Goal: Use online tool/utility: Use online tool/utility

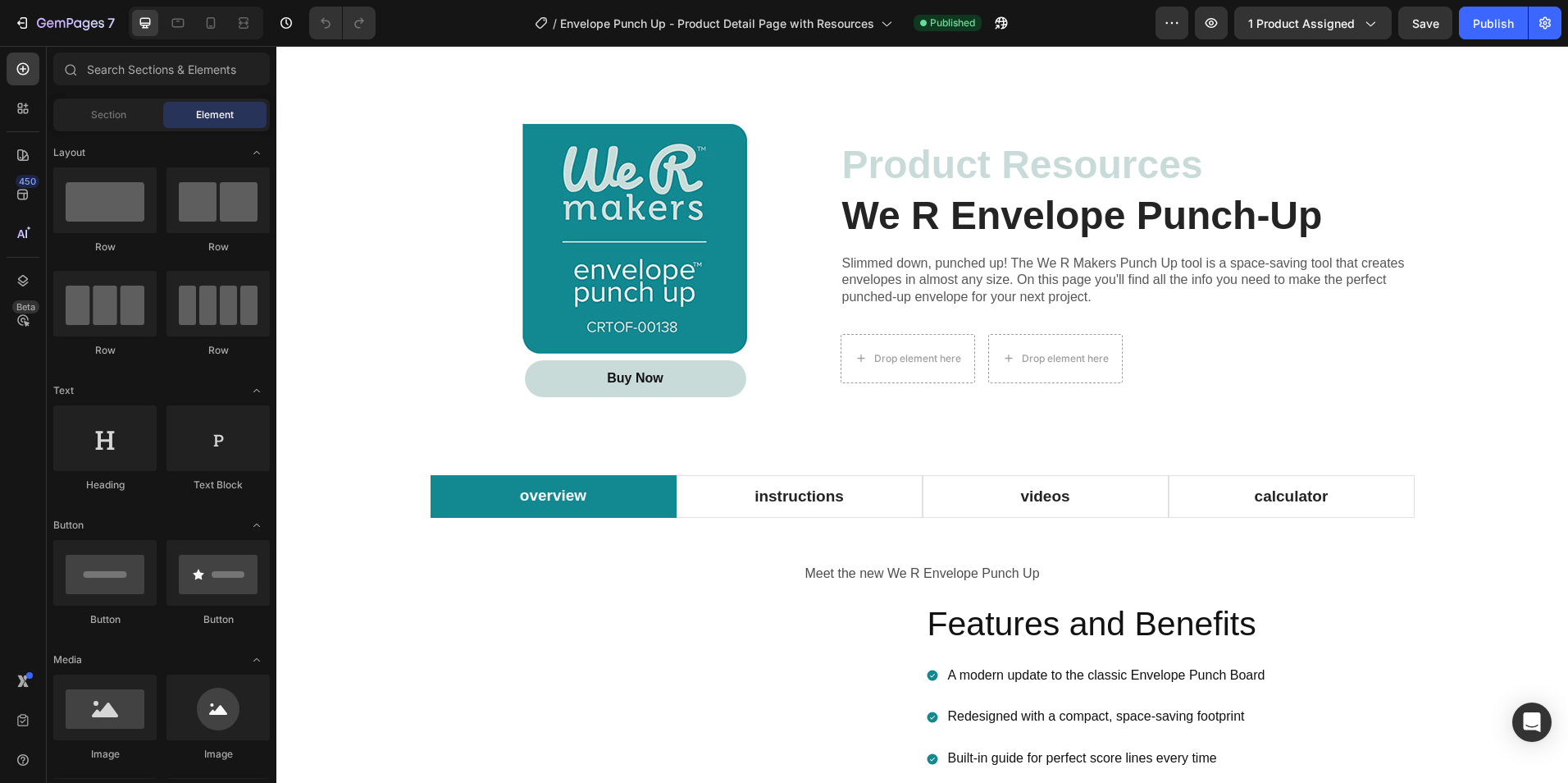
scroll to position [1149, 0]
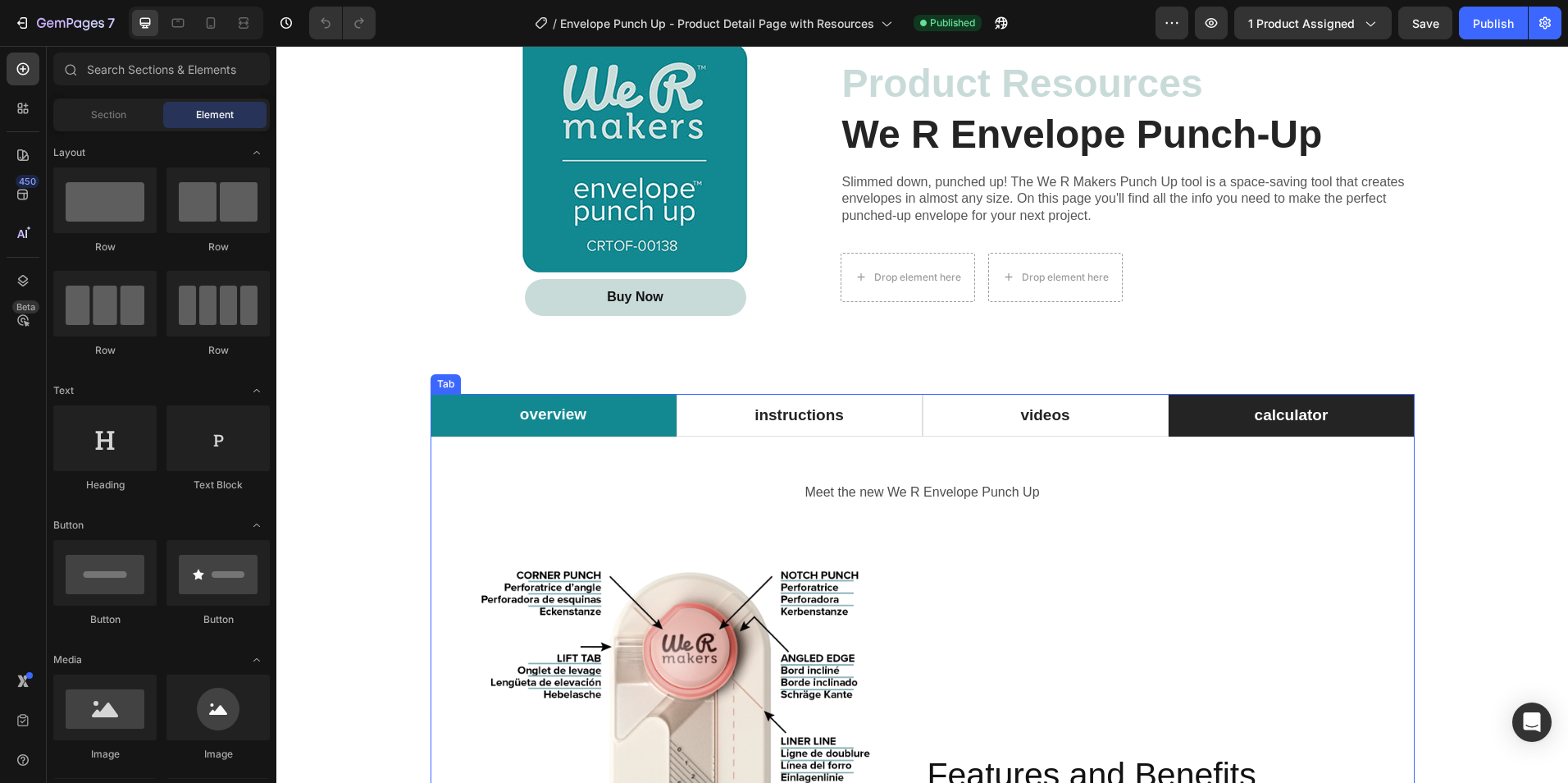
click at [1276, 420] on p "calculator" at bounding box center [1292, 416] width 74 height 24
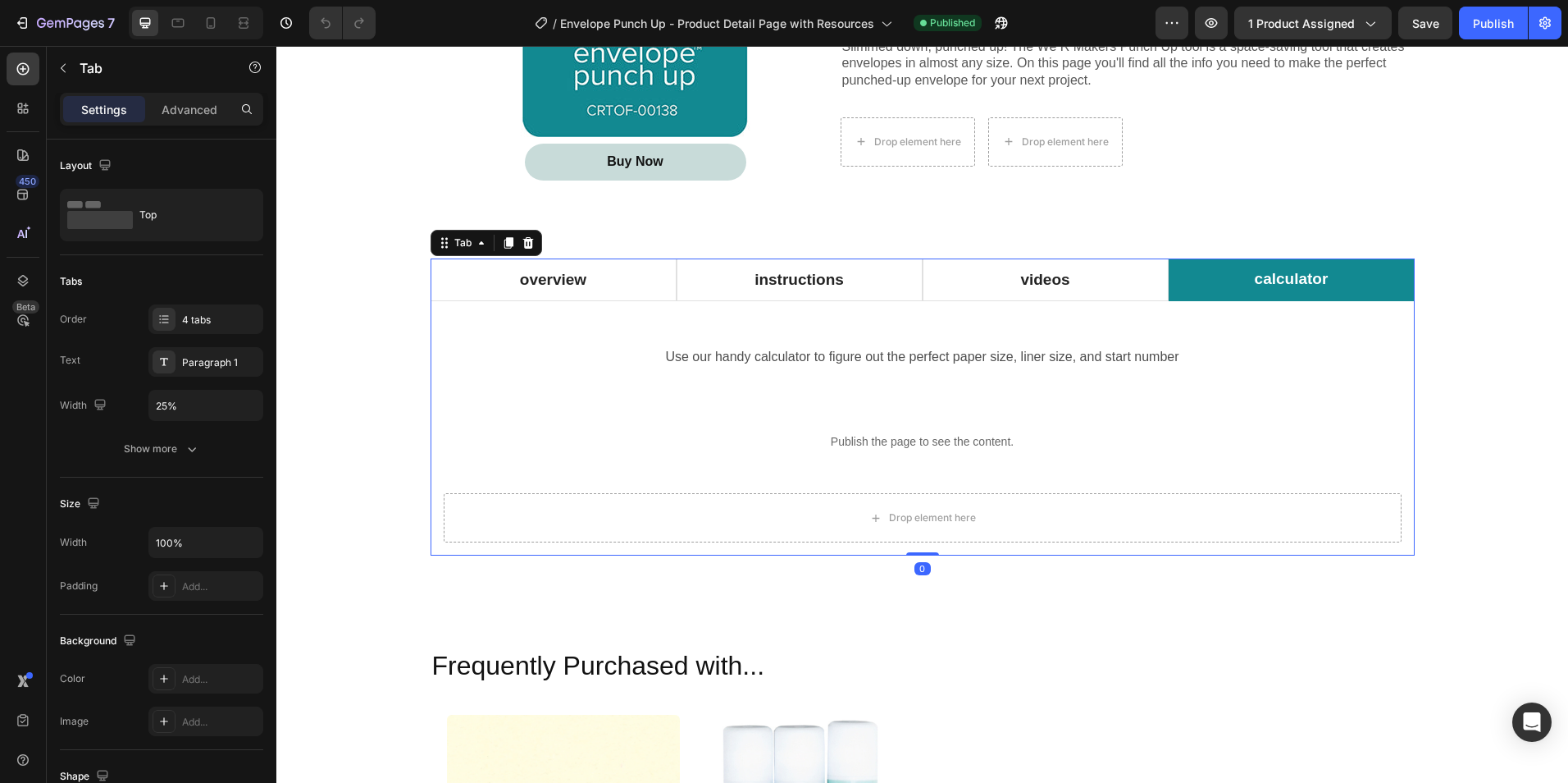
scroll to position [1313, 0]
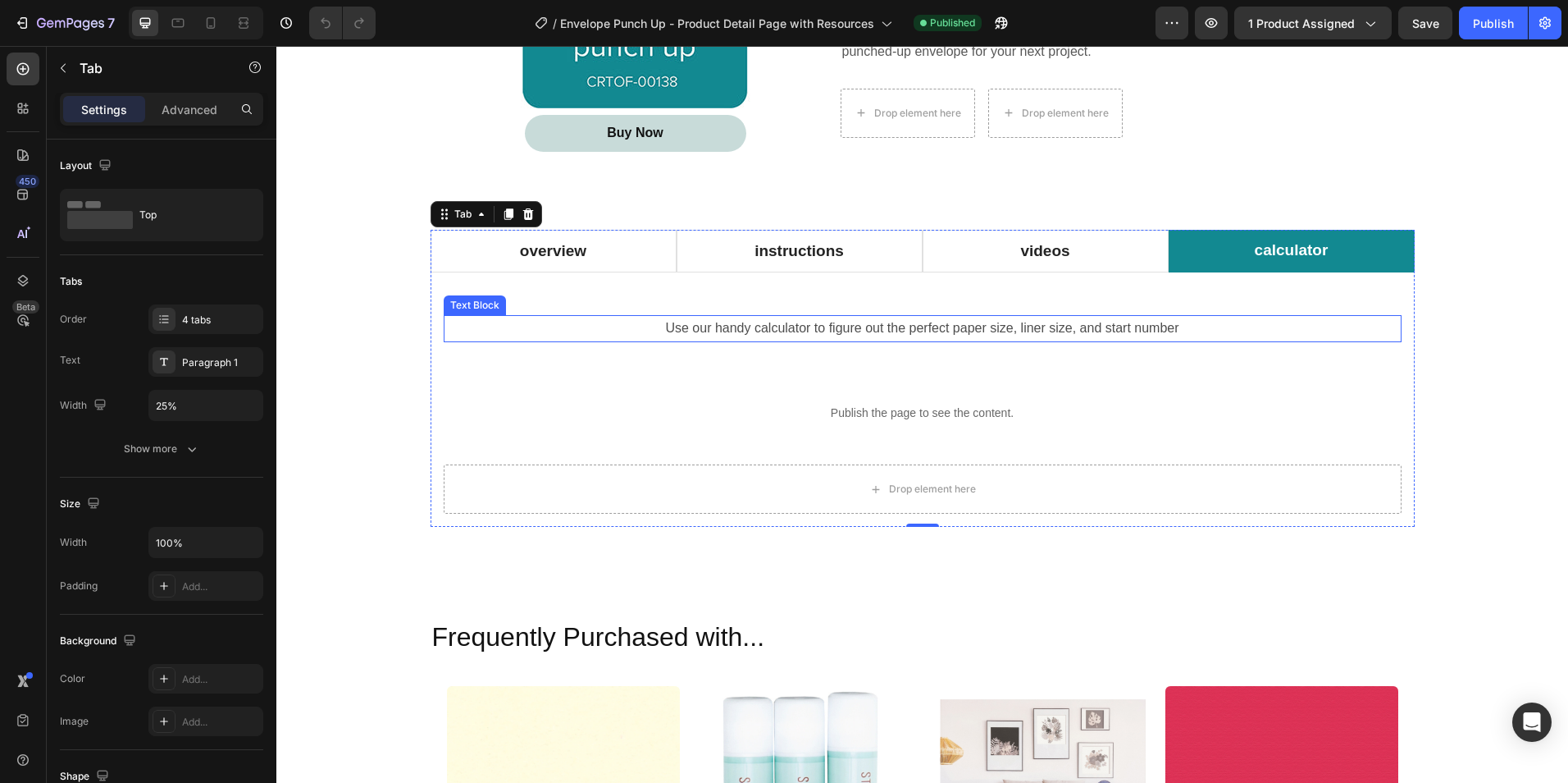
click at [1140, 331] on p "Use our handy calculator to figure out the perfect paper size, liner size, and …" at bounding box center [923, 329] width 954 height 24
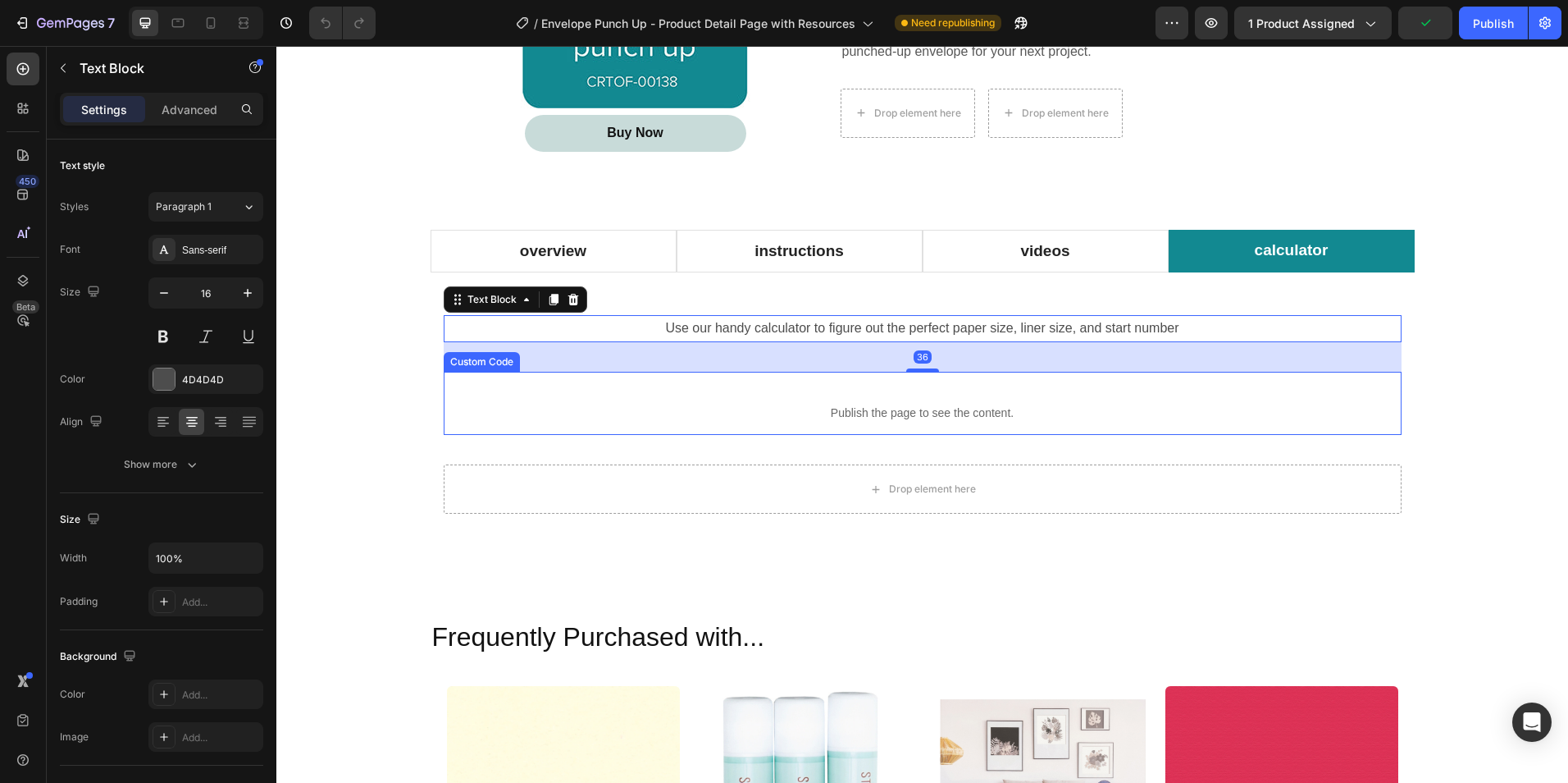
click at [1121, 416] on p "Publish the page to see the content." at bounding box center [923, 414] width 958 height 17
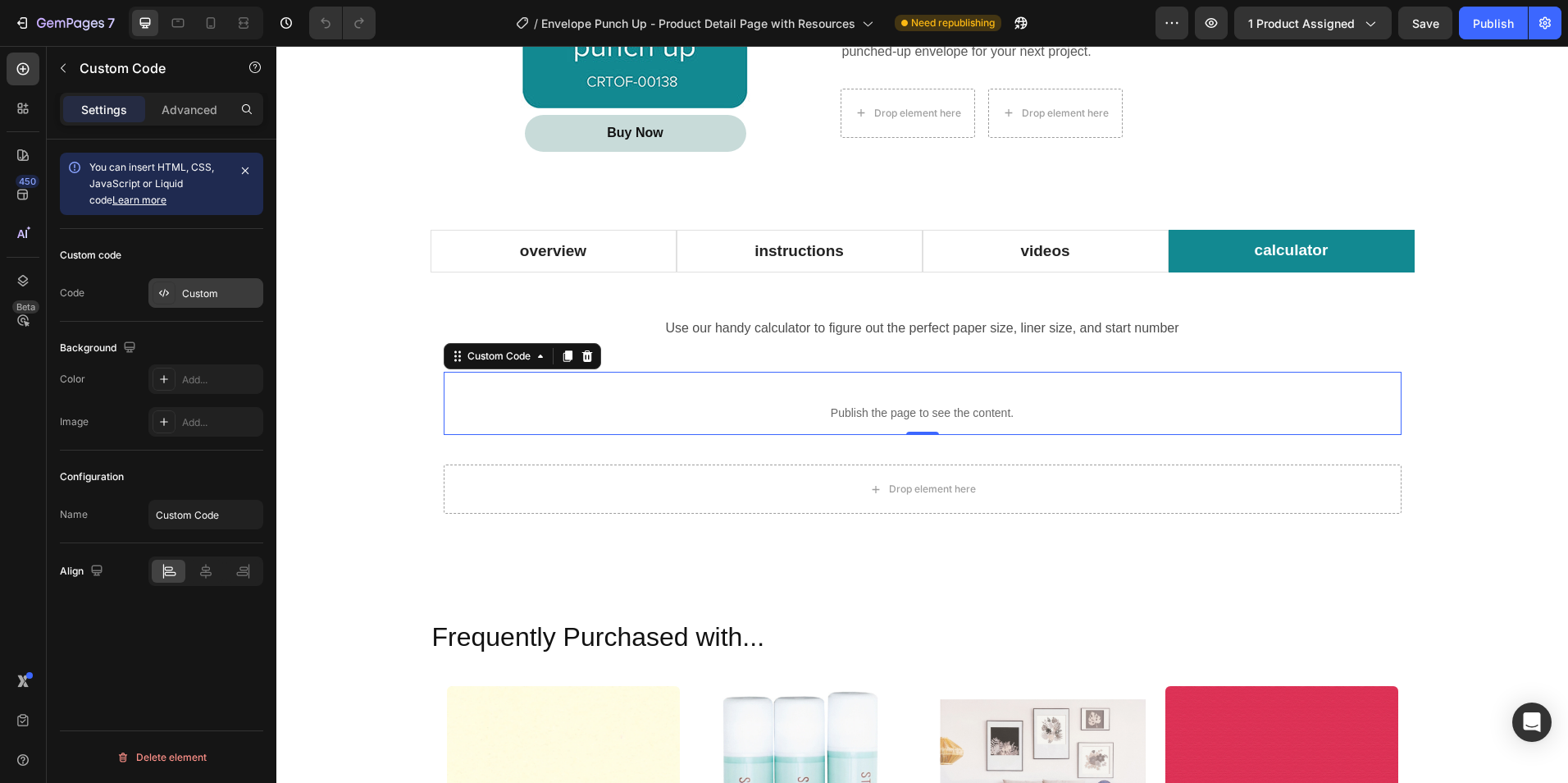
click at [185, 292] on div "Custom" at bounding box center [220, 294] width 77 height 15
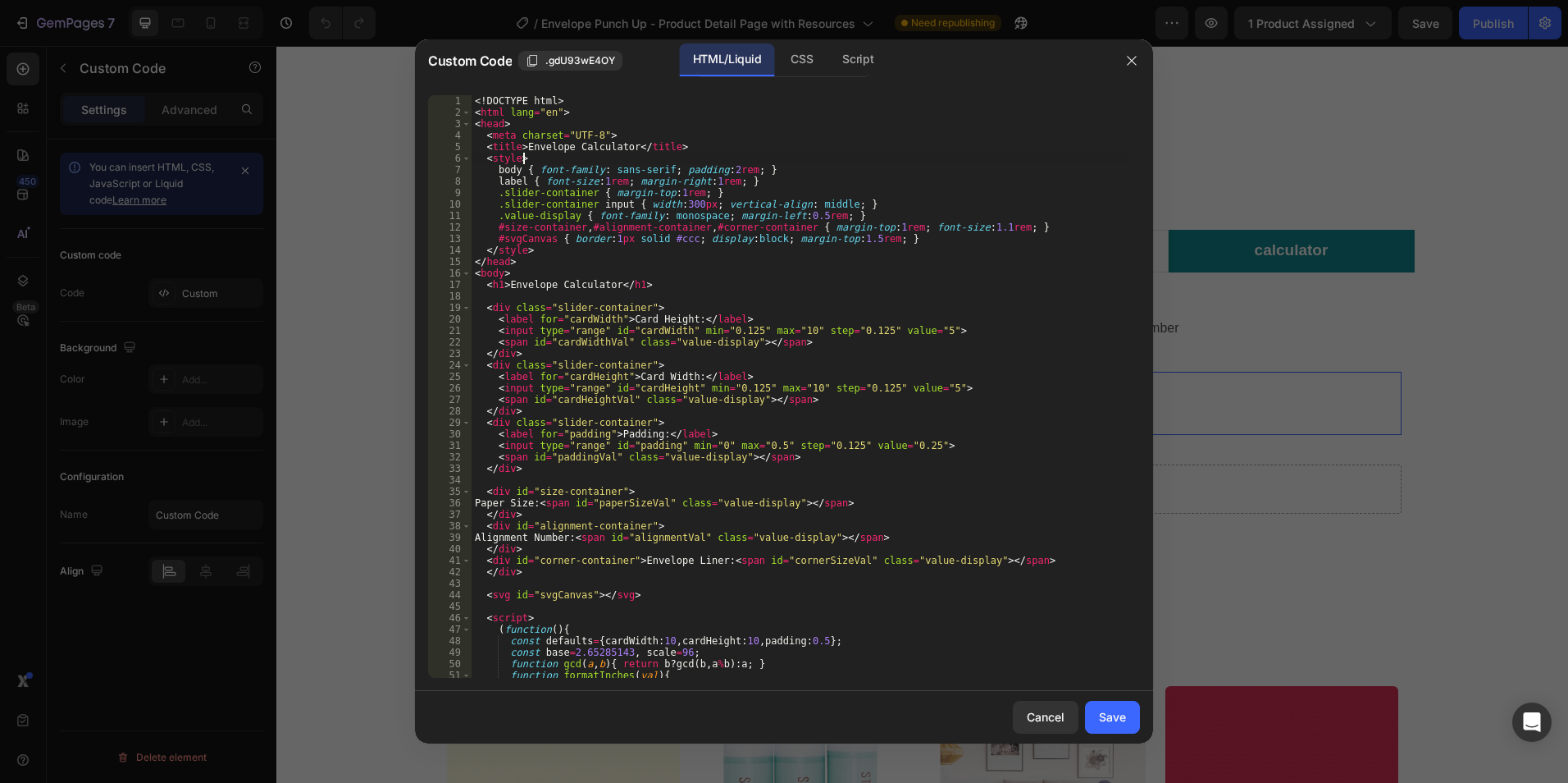
click at [853, 155] on div "<! DOCTYPE html > < html lang = "en" > < head > < meta charset = "UTF-8" > < ti…" at bounding box center [799, 397] width 656 height 605
type textarea "</body> </html>"
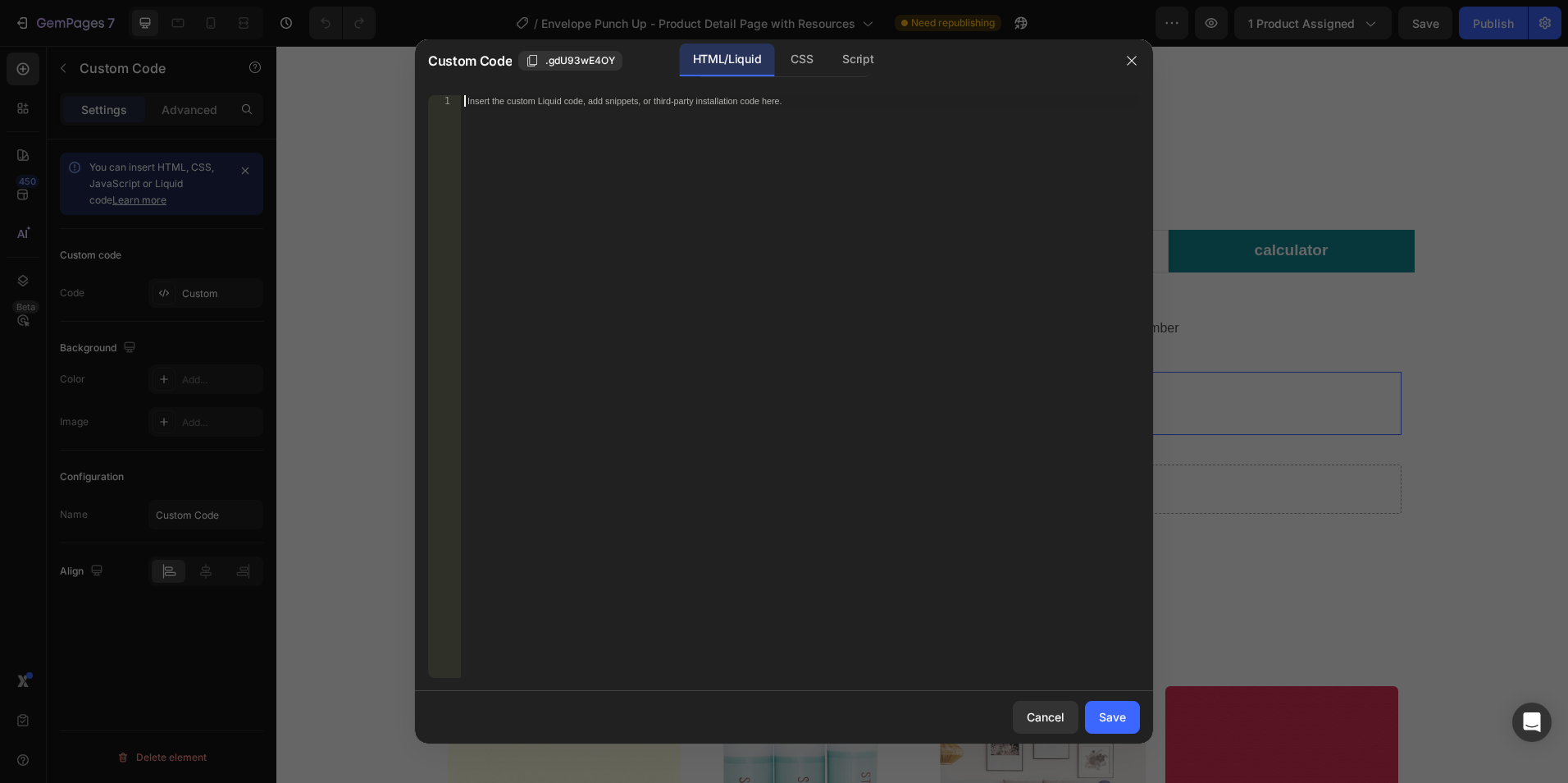
paste textarea "</html>"
type textarea "</html>"
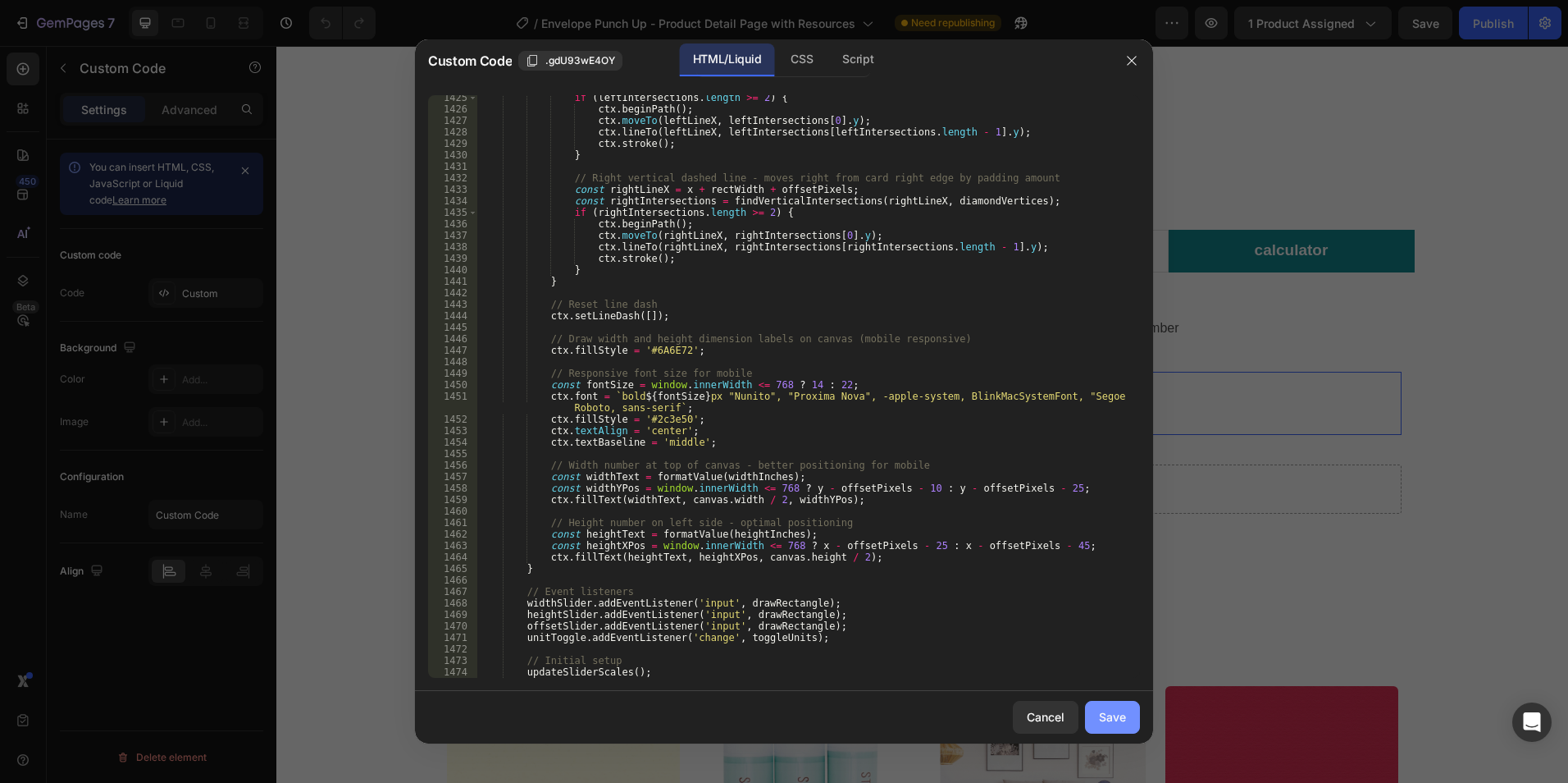
click at [1110, 722] on div "Save" at bounding box center [1112, 717] width 27 height 17
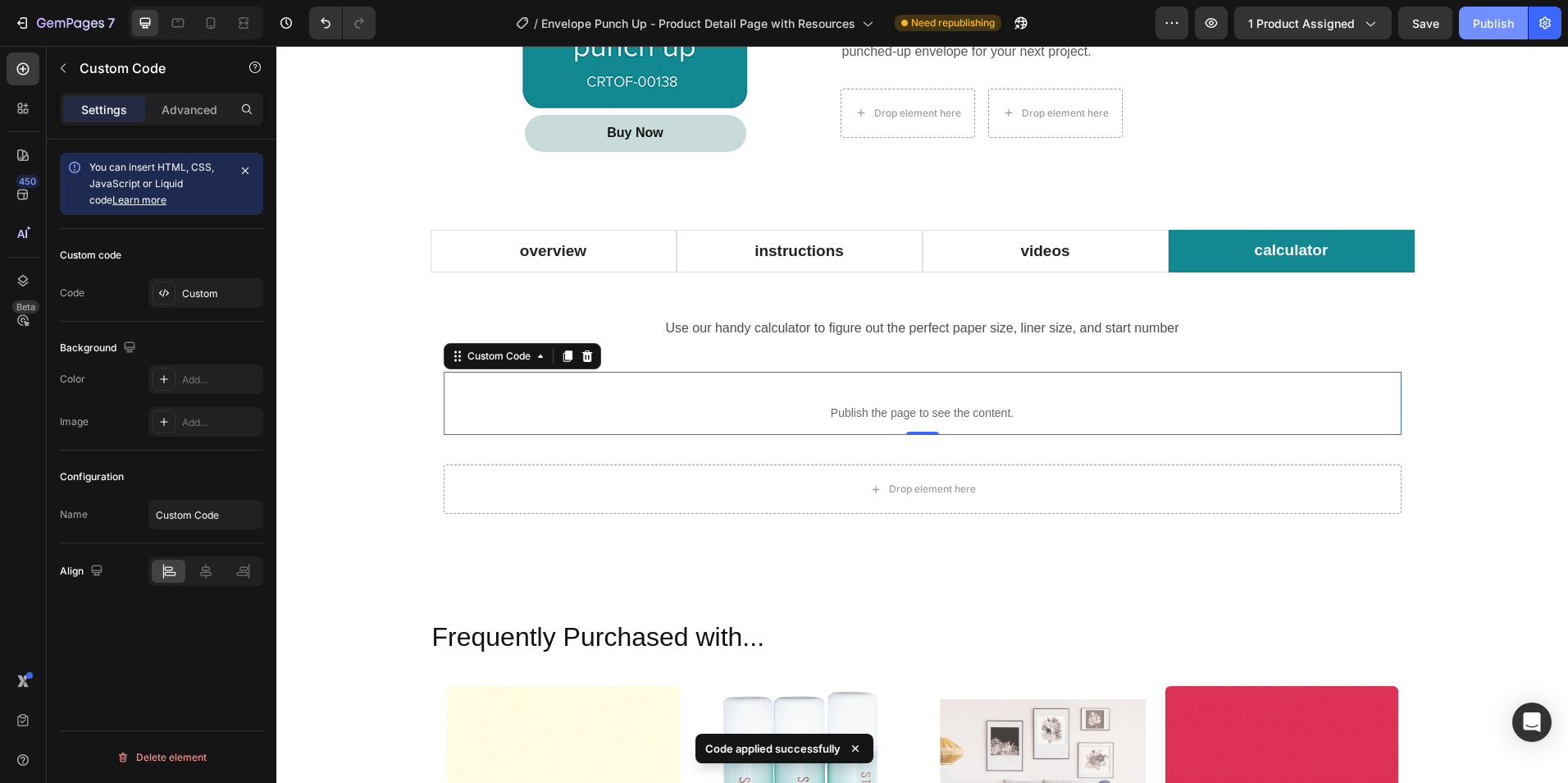
click at [1495, 19] on div "Publish" at bounding box center [1494, 23] width 41 height 17
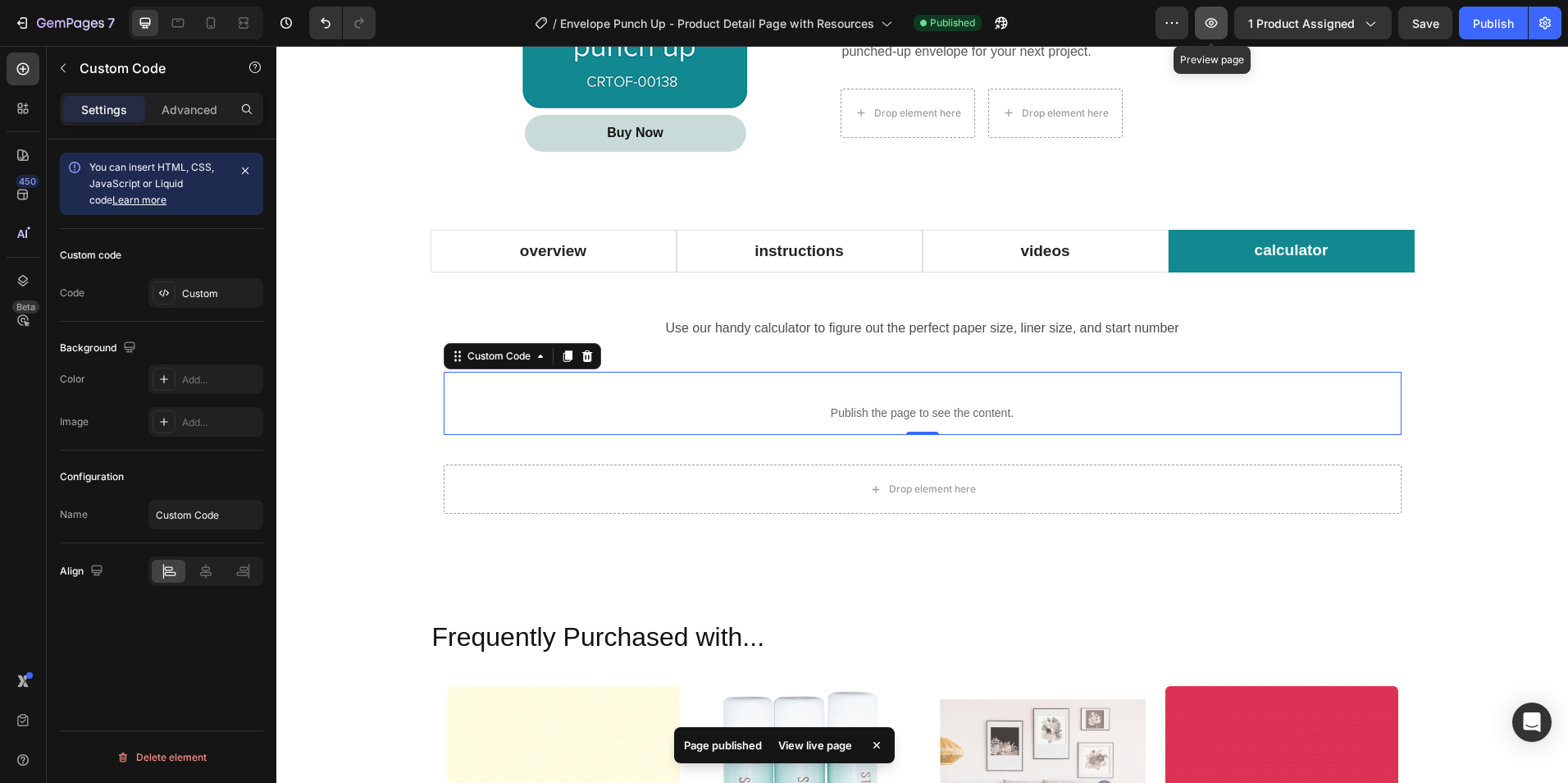
click at [1212, 20] on icon "button" at bounding box center [1211, 22] width 16 height 16
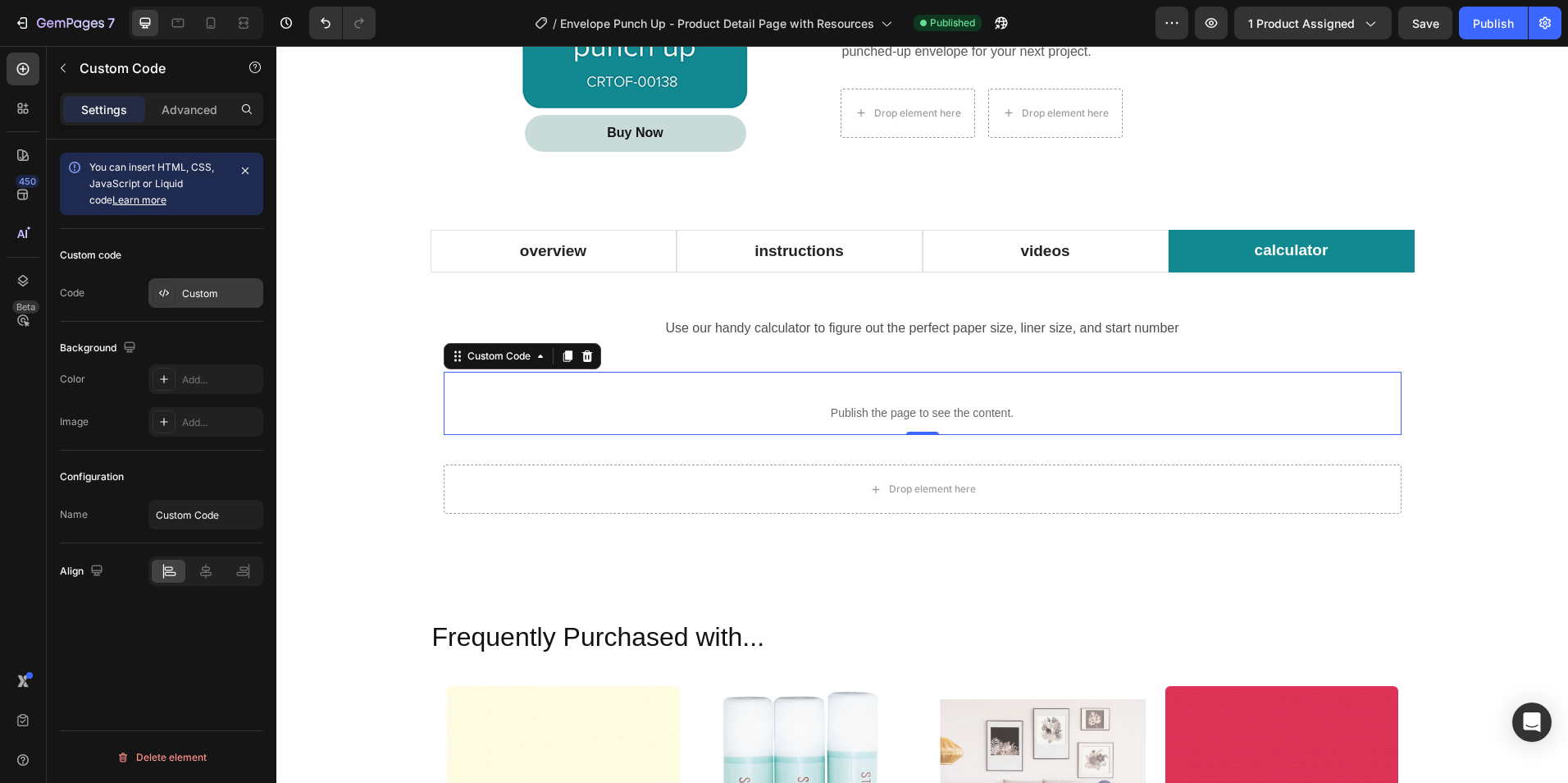
click at [210, 287] on div "Custom" at bounding box center [220, 294] width 77 height 15
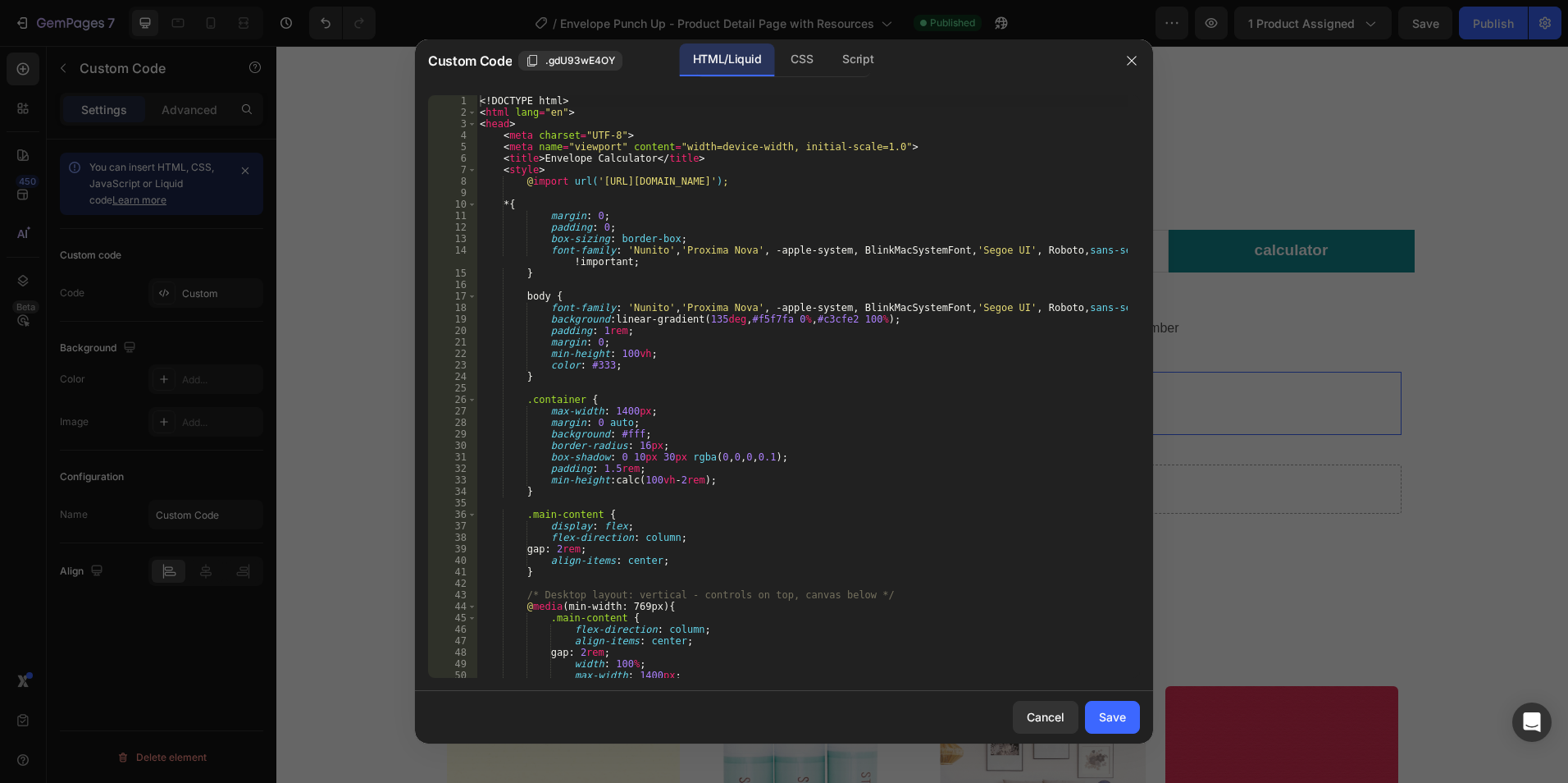
type textarea "background: linear-gradient(135deg, #f5f7fa 0%, #c3cfe2 100%);"
drag, startPoint x: 907, startPoint y: 321, endPoint x: 514, endPoint y: 319, distance: 393.0
click at [514, 319] on div "<! DOCTYPE html > < html lang = "en" > < head > < meta charset = "UTF-8" > < me…" at bounding box center [802, 397] width 652 height 605
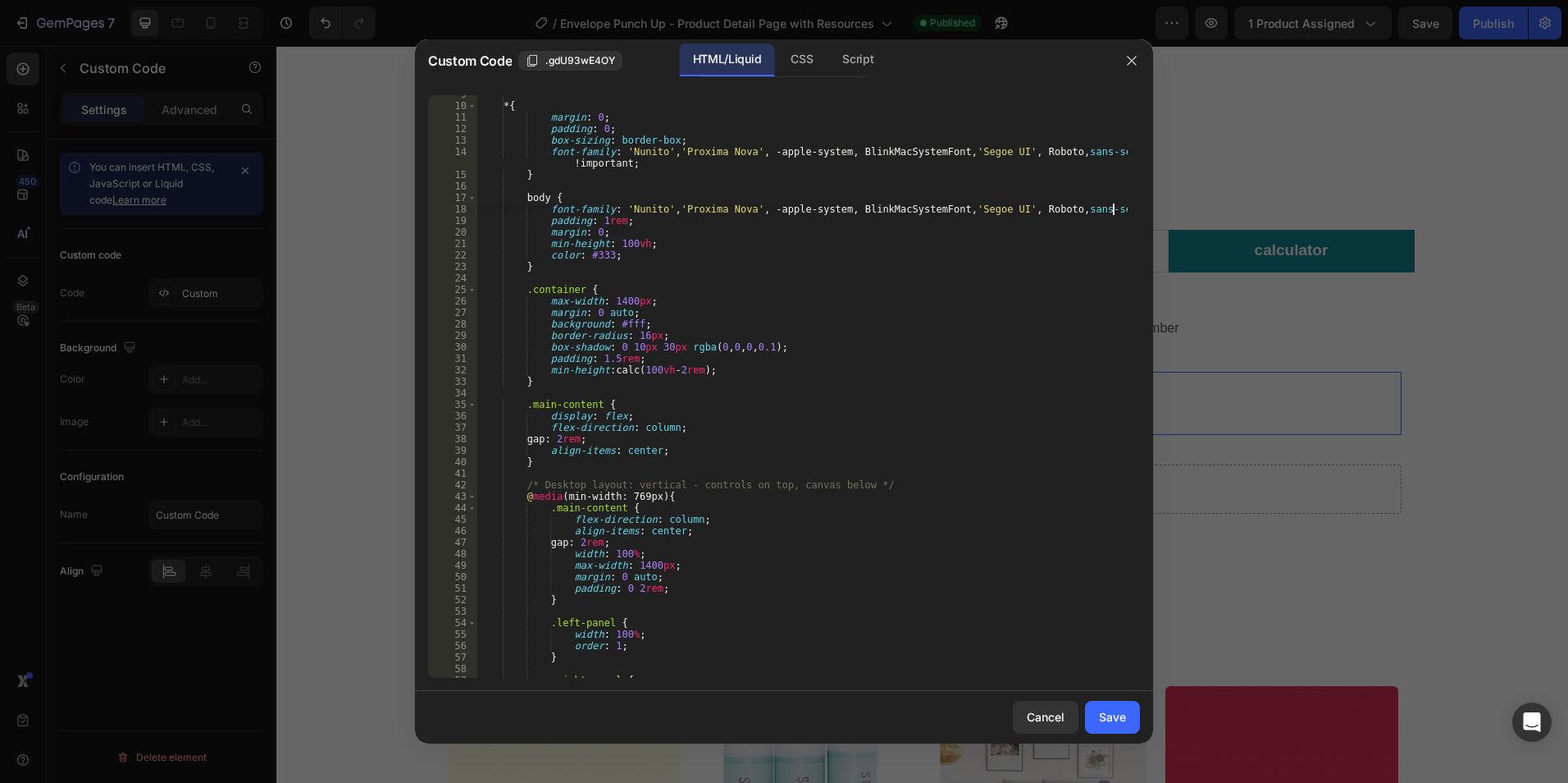
scroll to position [0, 0]
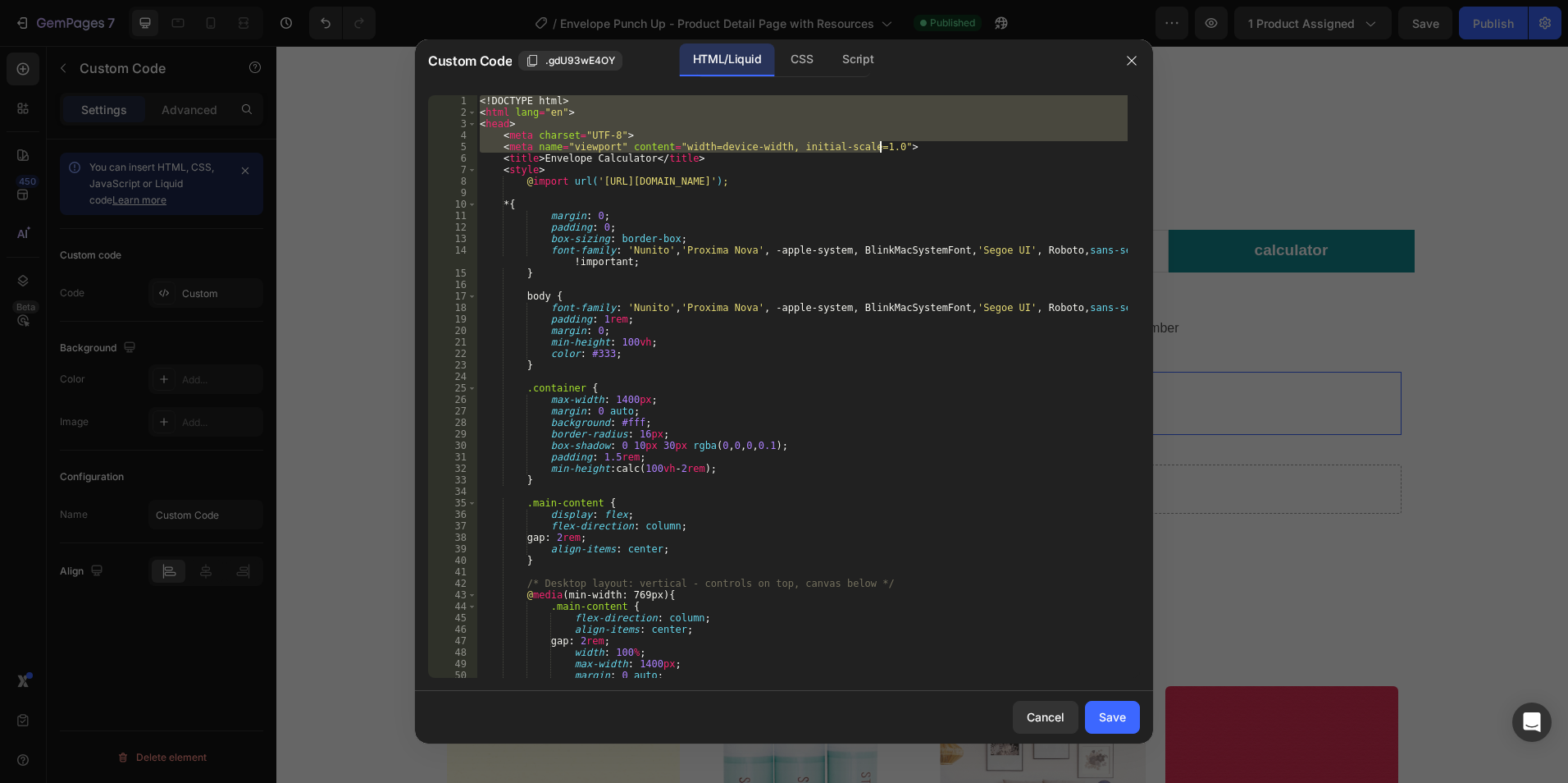
drag, startPoint x: 479, startPoint y: 101, endPoint x: 960, endPoint y: 146, distance: 483.1
click at [960, 146] on div "<! DOCTYPE html > < html lang = "en" > < head > < meta charset = "UTF-8" > < me…" at bounding box center [802, 397] width 652 height 605
type textarea "<meta charset="UTF-8"> <meta name="viewport" content="width=device-width, initi…"
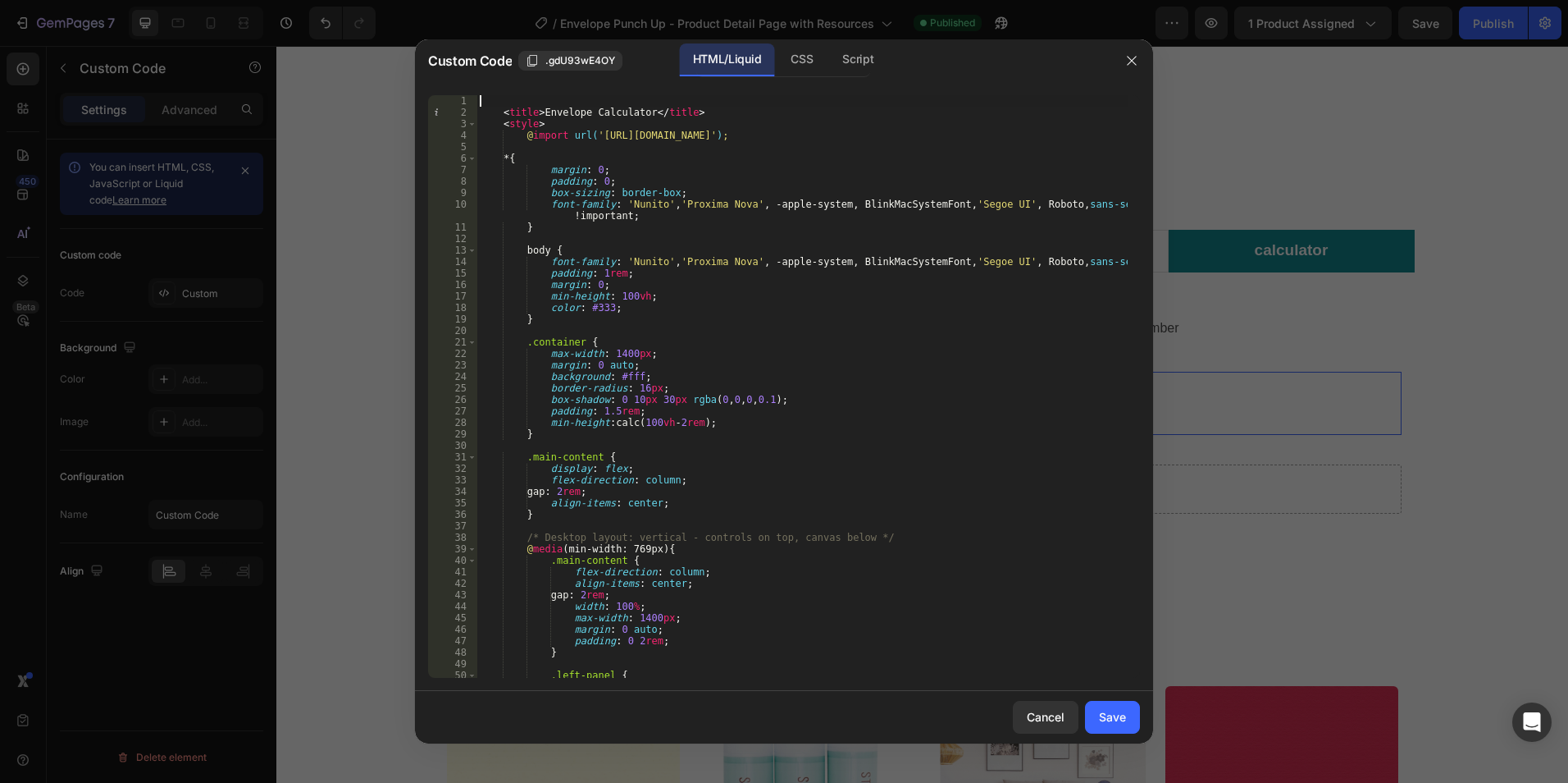
type textarea "<title>Envelope Calculator</title>"
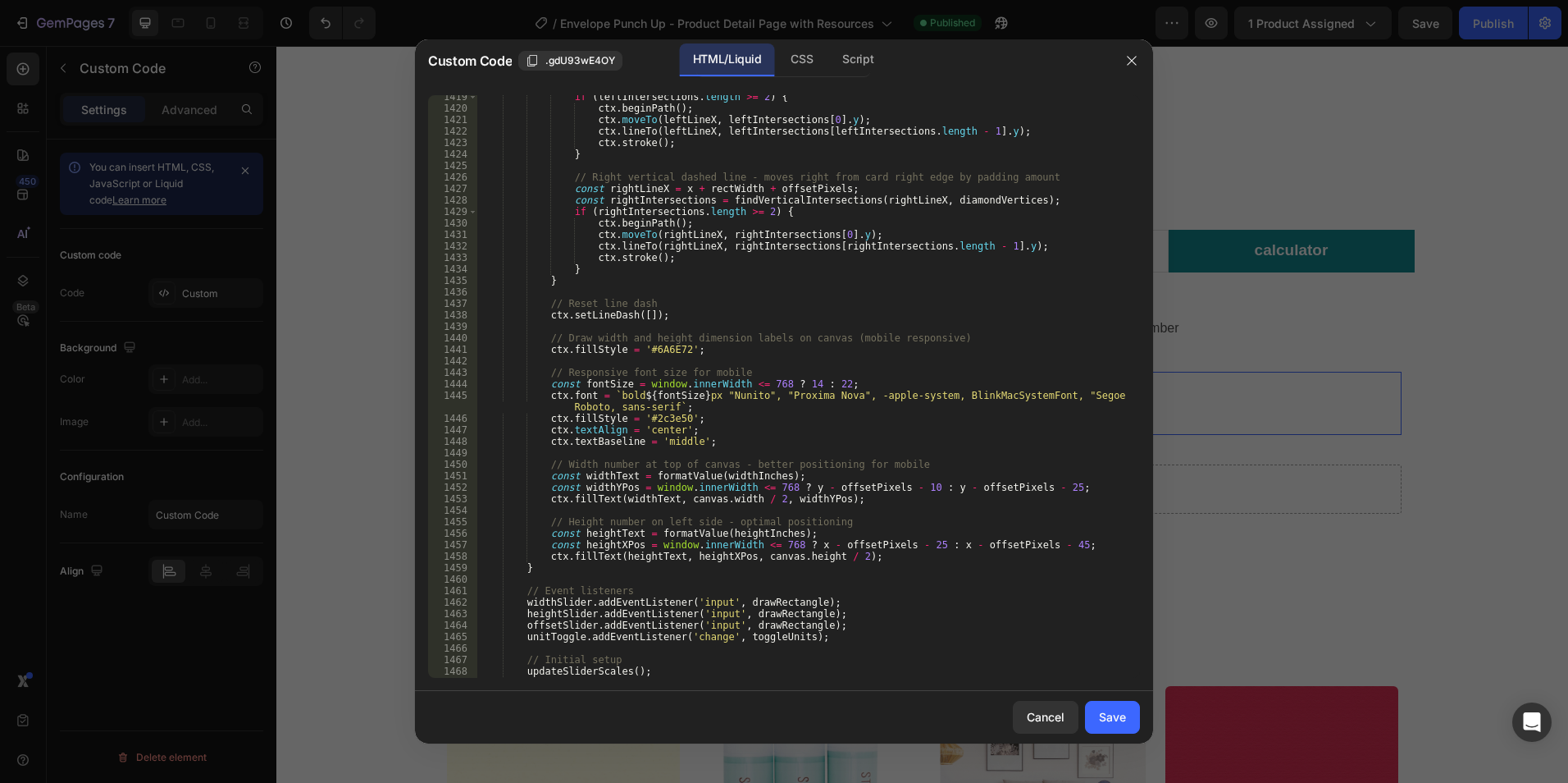
scroll to position [16463, 0]
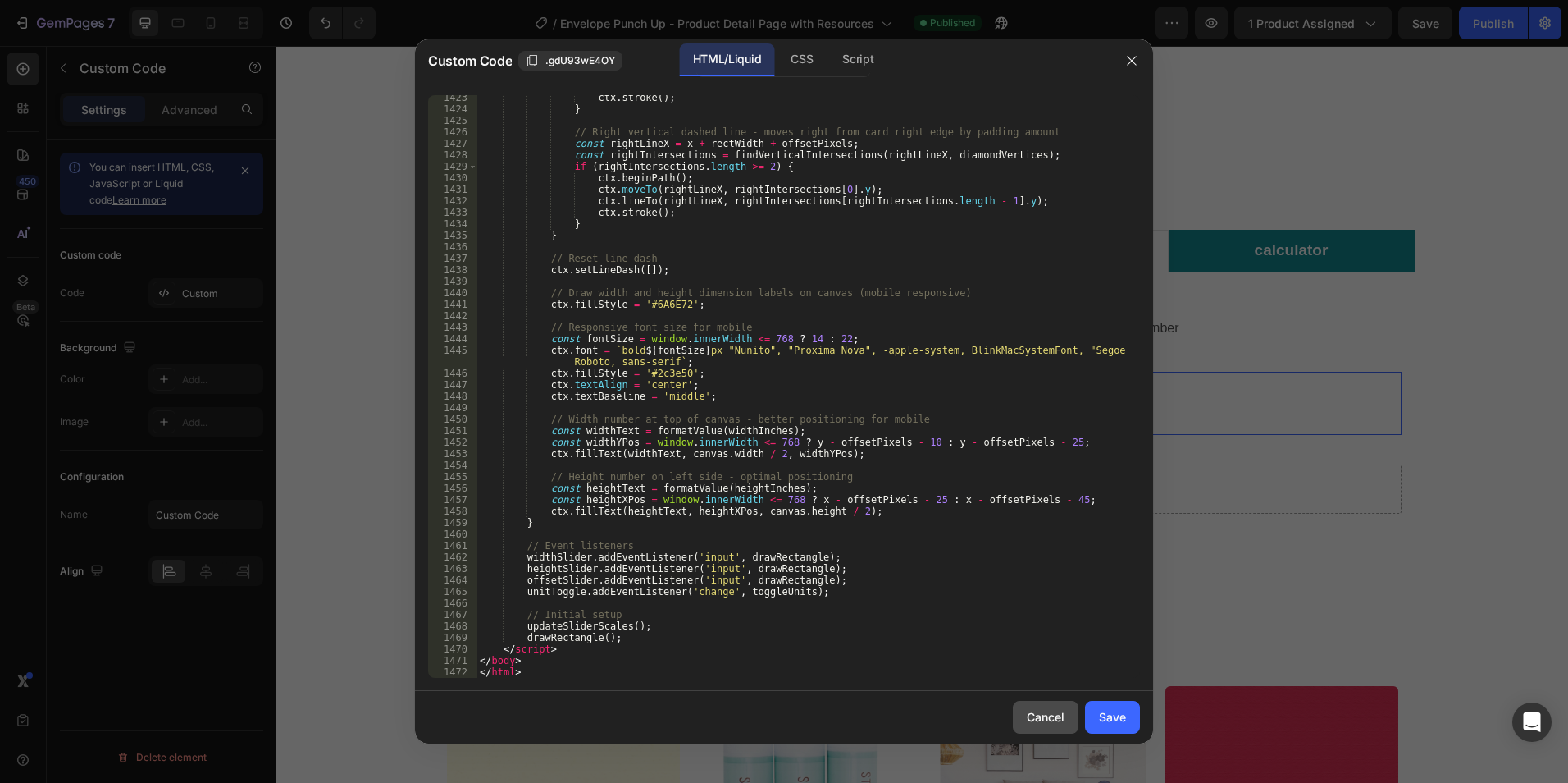
click at [1051, 717] on div "Cancel" at bounding box center [1046, 717] width 38 height 17
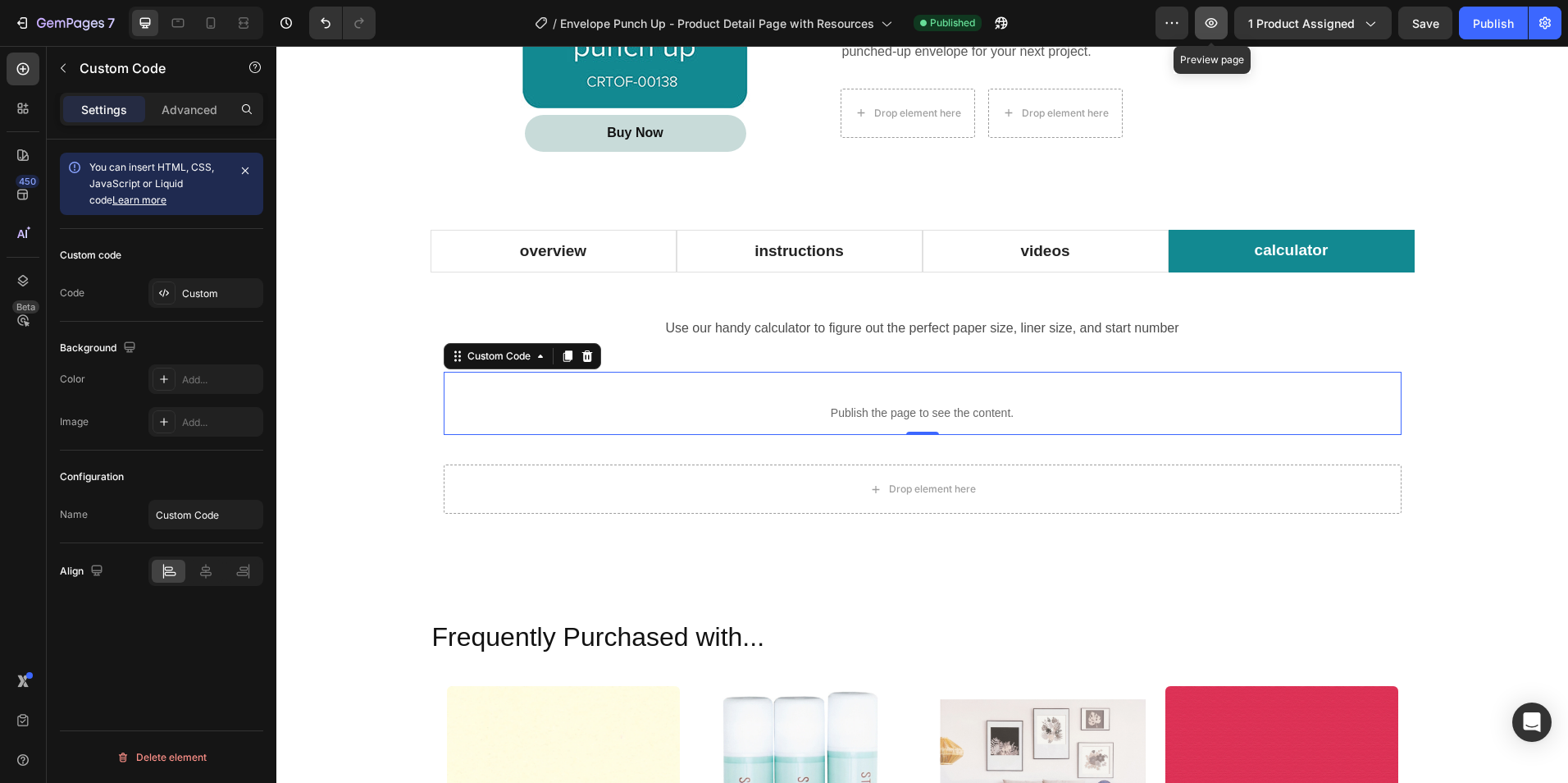
click at [1212, 18] on icon "button" at bounding box center [1211, 22] width 16 height 16
click at [202, 294] on div "Custom" at bounding box center [220, 294] width 77 height 15
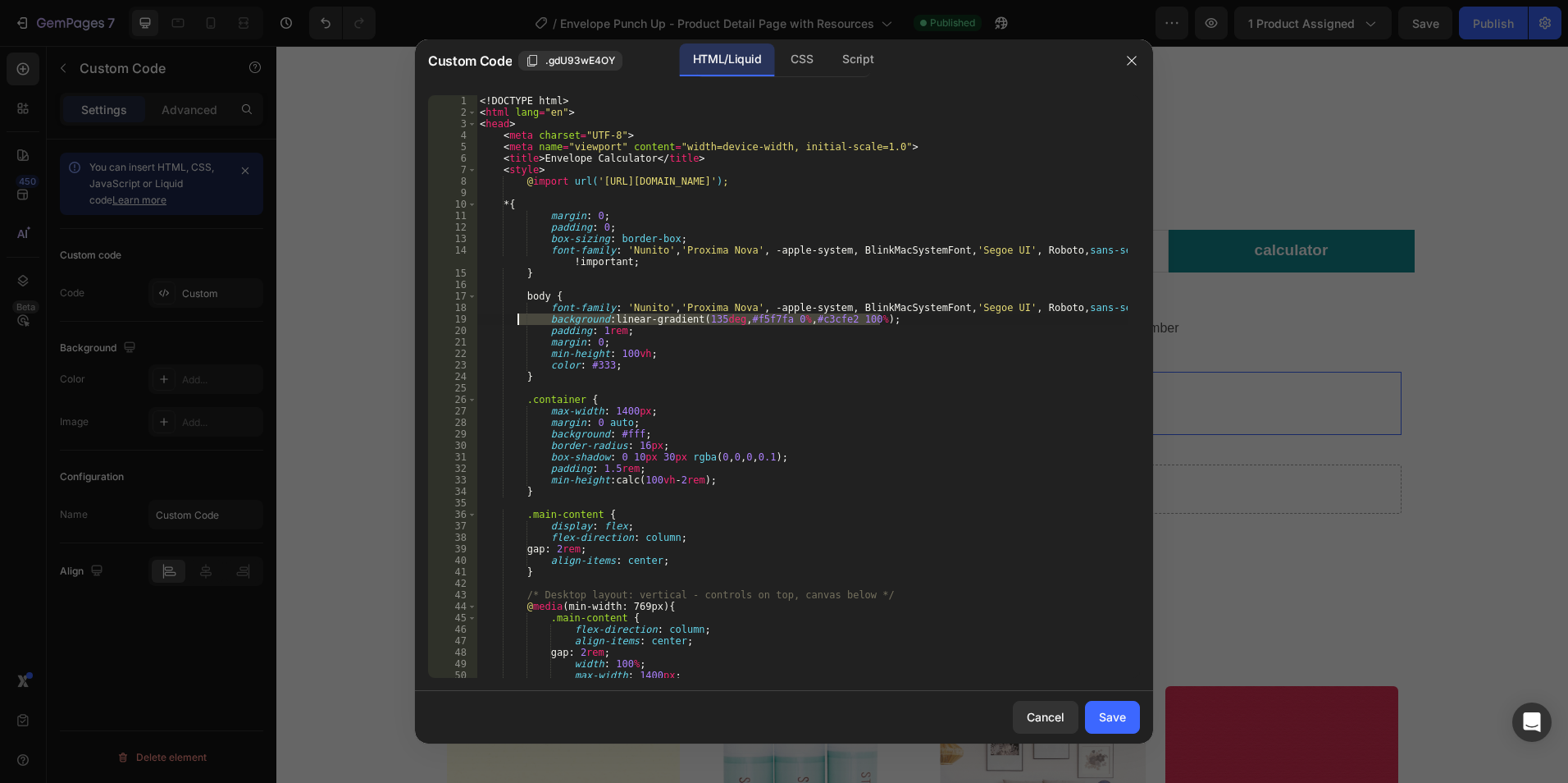
drag, startPoint x: 901, startPoint y: 321, endPoint x: 515, endPoint y: 321, distance: 386.0
click at [519, 321] on div "<! DOCTYPE html > < html lang = "en" > < head > < meta charset = "UTF-8" > < me…" at bounding box center [802, 397] width 652 height 605
click at [621, 324] on div "<! DOCTYPE html > < html lang = "en" > < head > < meta charset = "UTF-8" > < me…" at bounding box center [802, 386] width 652 height 583
drag, startPoint x: 608, startPoint y: 319, endPoint x: 906, endPoint y: 320, distance: 298.0
click at [906, 320] on div "<! DOCTYPE html > < html lang = "en" > < head > < meta charset = "UTF-8" > < me…" at bounding box center [802, 397] width 652 height 605
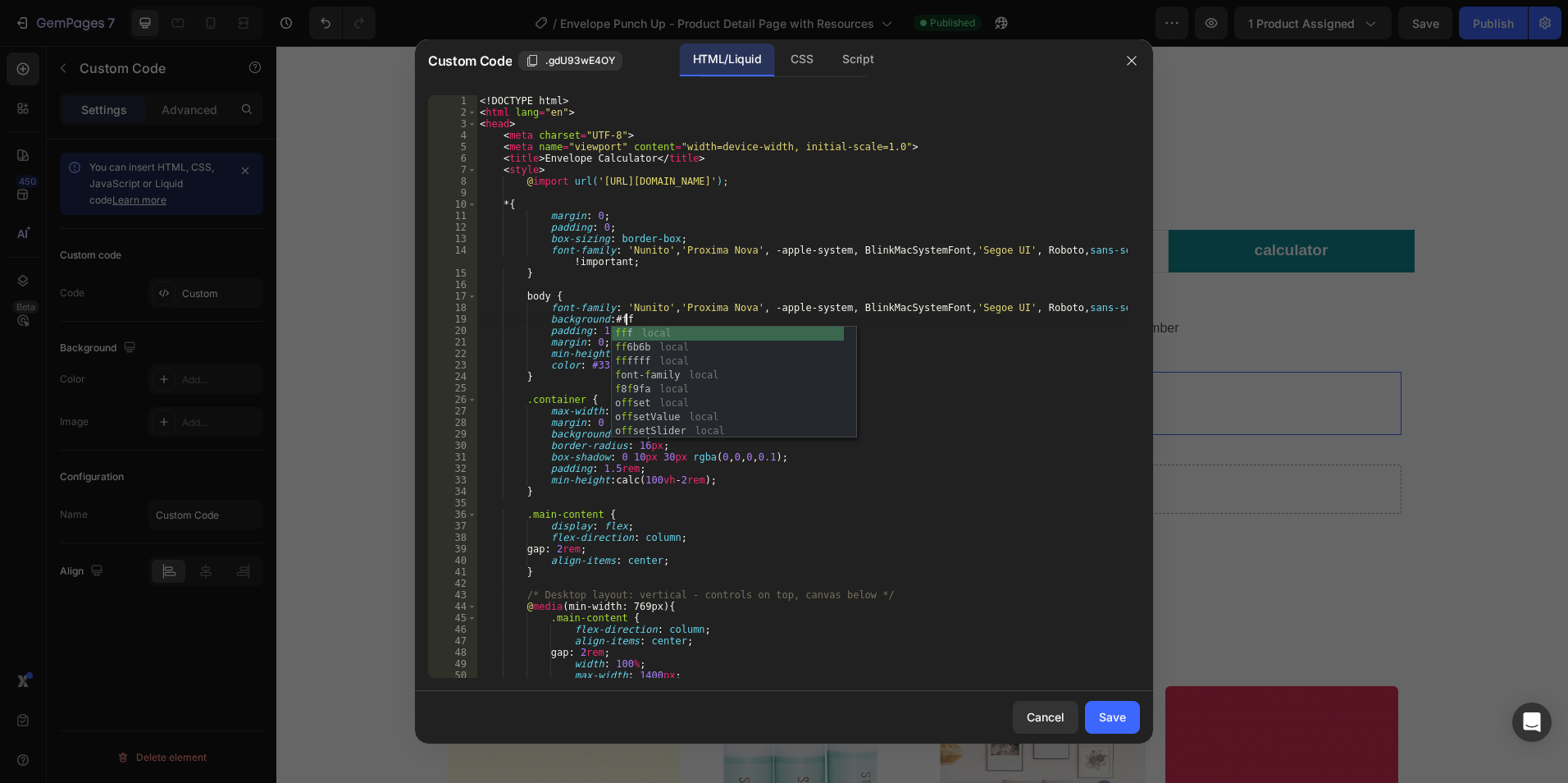
scroll to position [0, 11]
click at [722, 332] on div "fff local fff fff local f 8 f 9 f a local le f tO ff setVertex local" at bounding box center [734, 368] width 244 height 84
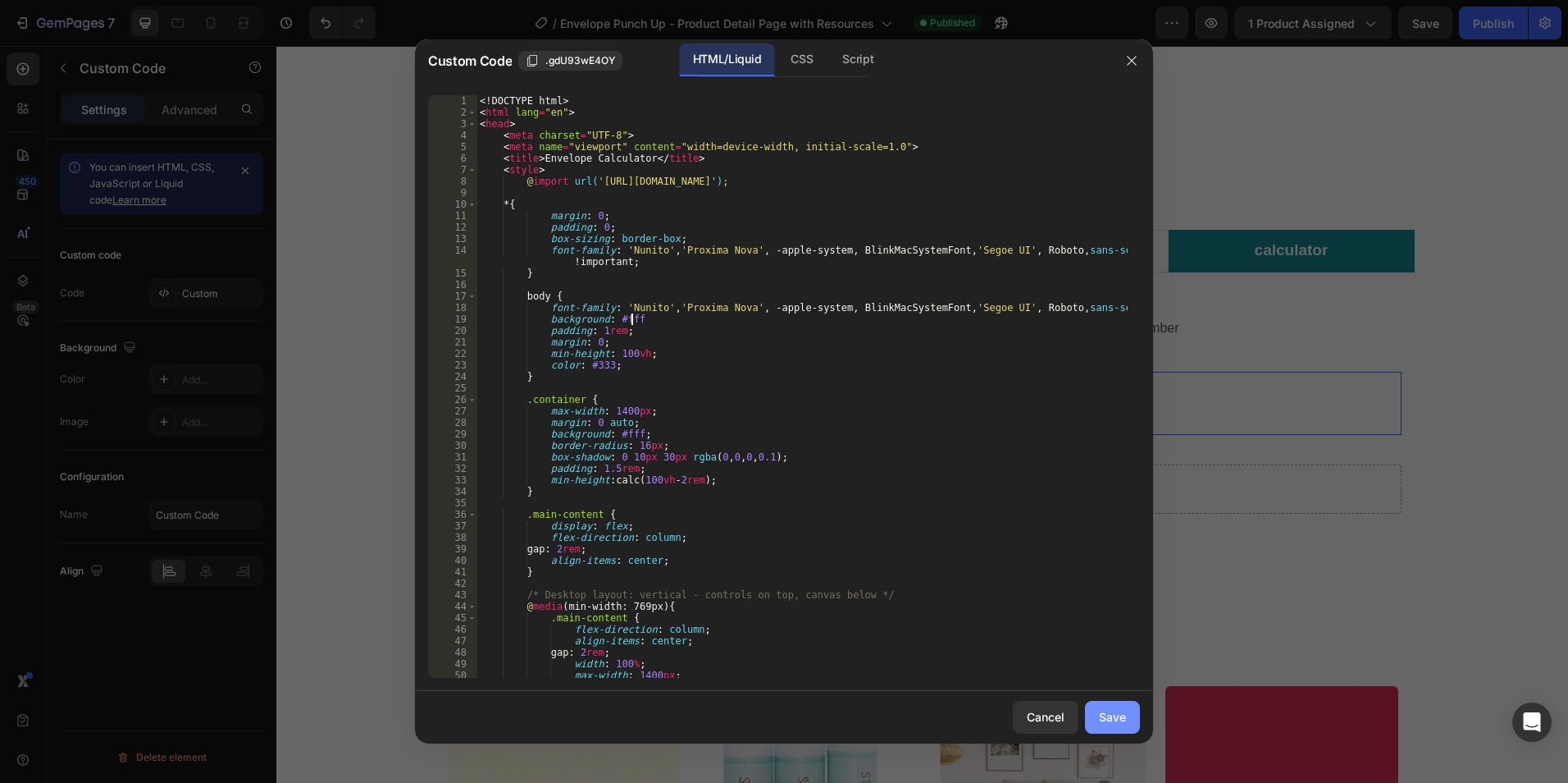
type textarea "background: #fff"
click at [1103, 718] on div "Save" at bounding box center [1112, 717] width 27 height 17
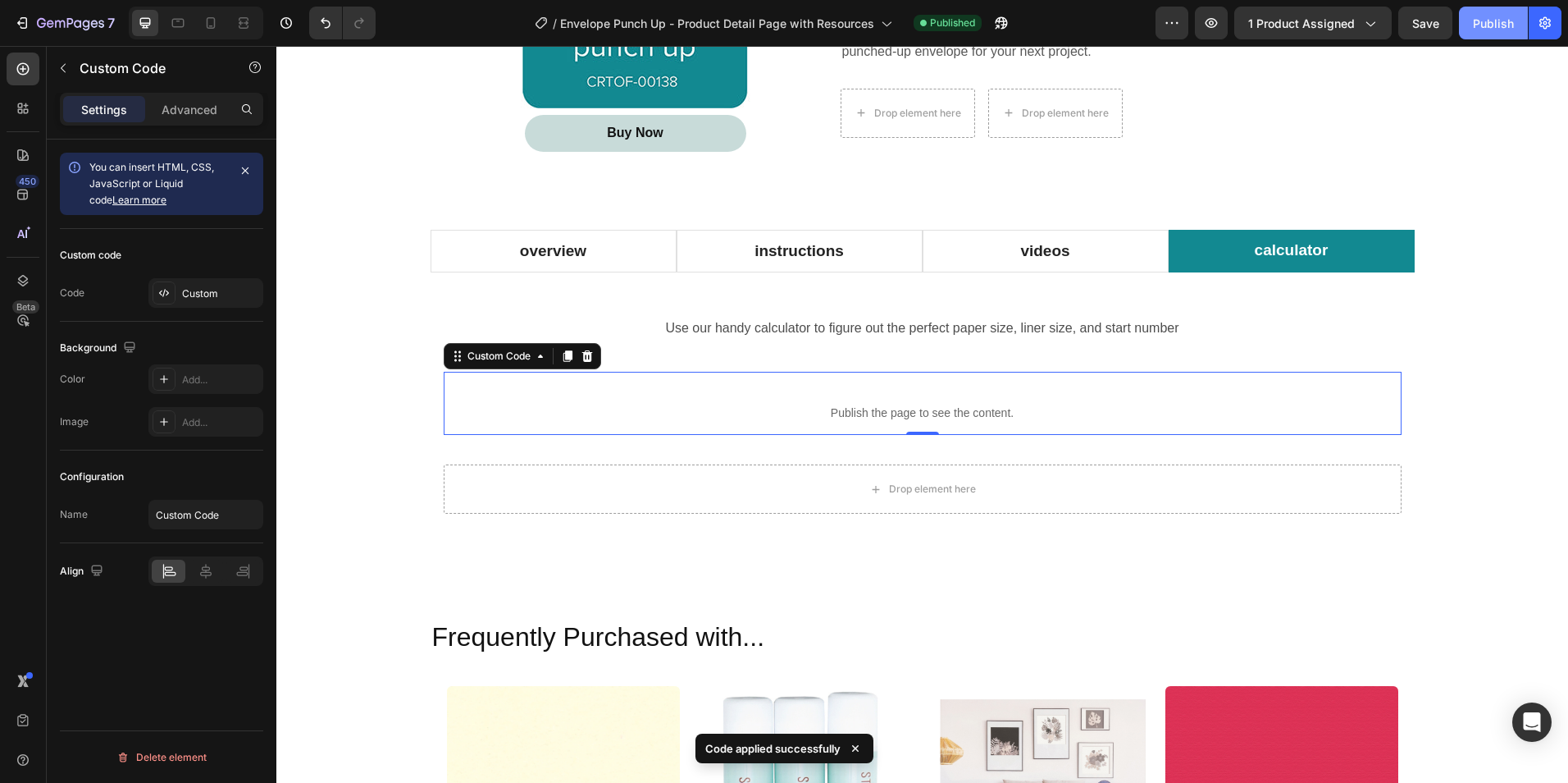
click at [1483, 25] on div "Publish" at bounding box center [1494, 23] width 41 height 17
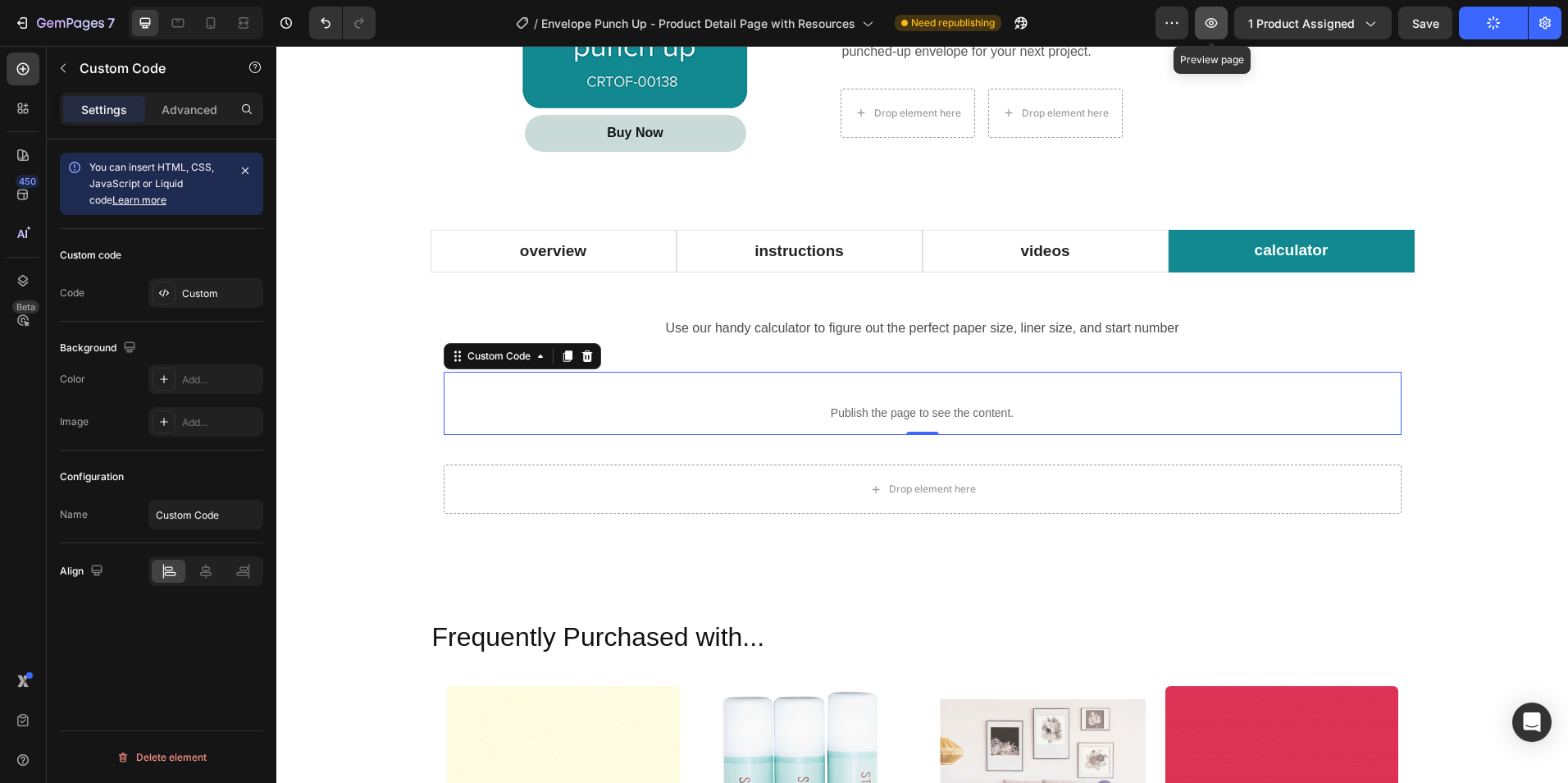
click at [1210, 24] on icon "button" at bounding box center [1211, 22] width 16 height 16
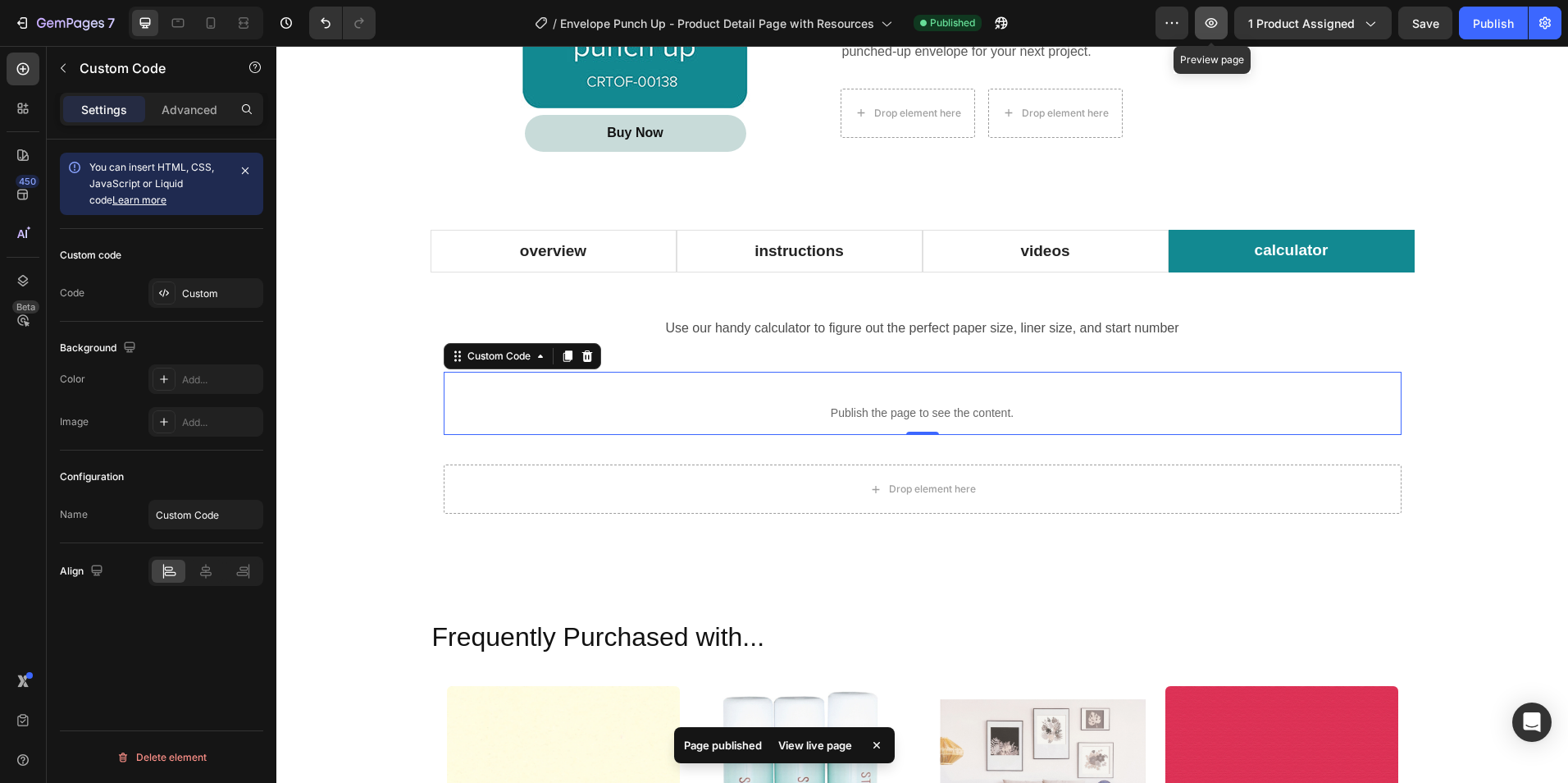
click at [1219, 28] on icon "button" at bounding box center [1211, 22] width 16 height 16
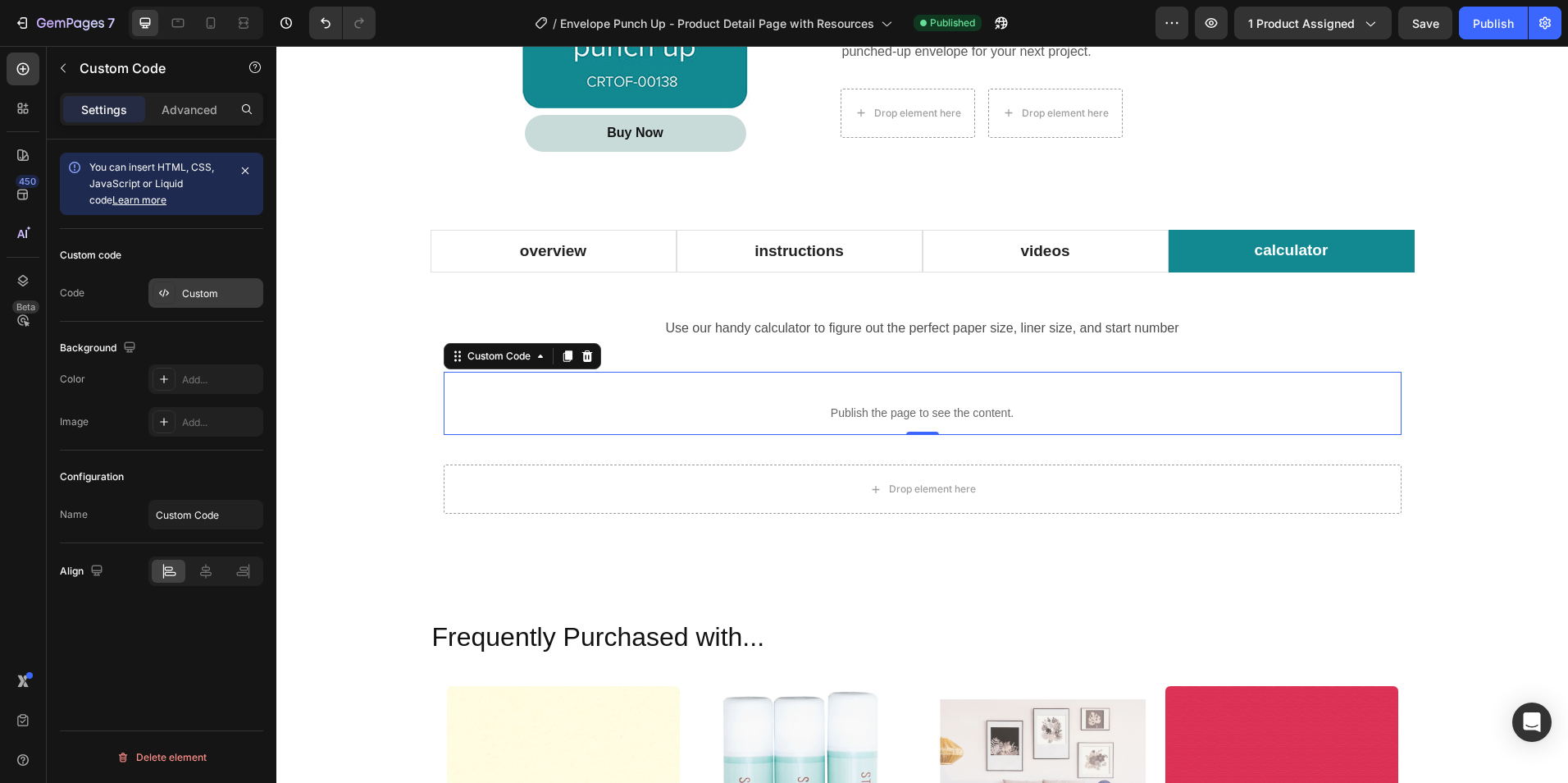
click at [190, 294] on div "Custom" at bounding box center [220, 294] width 77 height 15
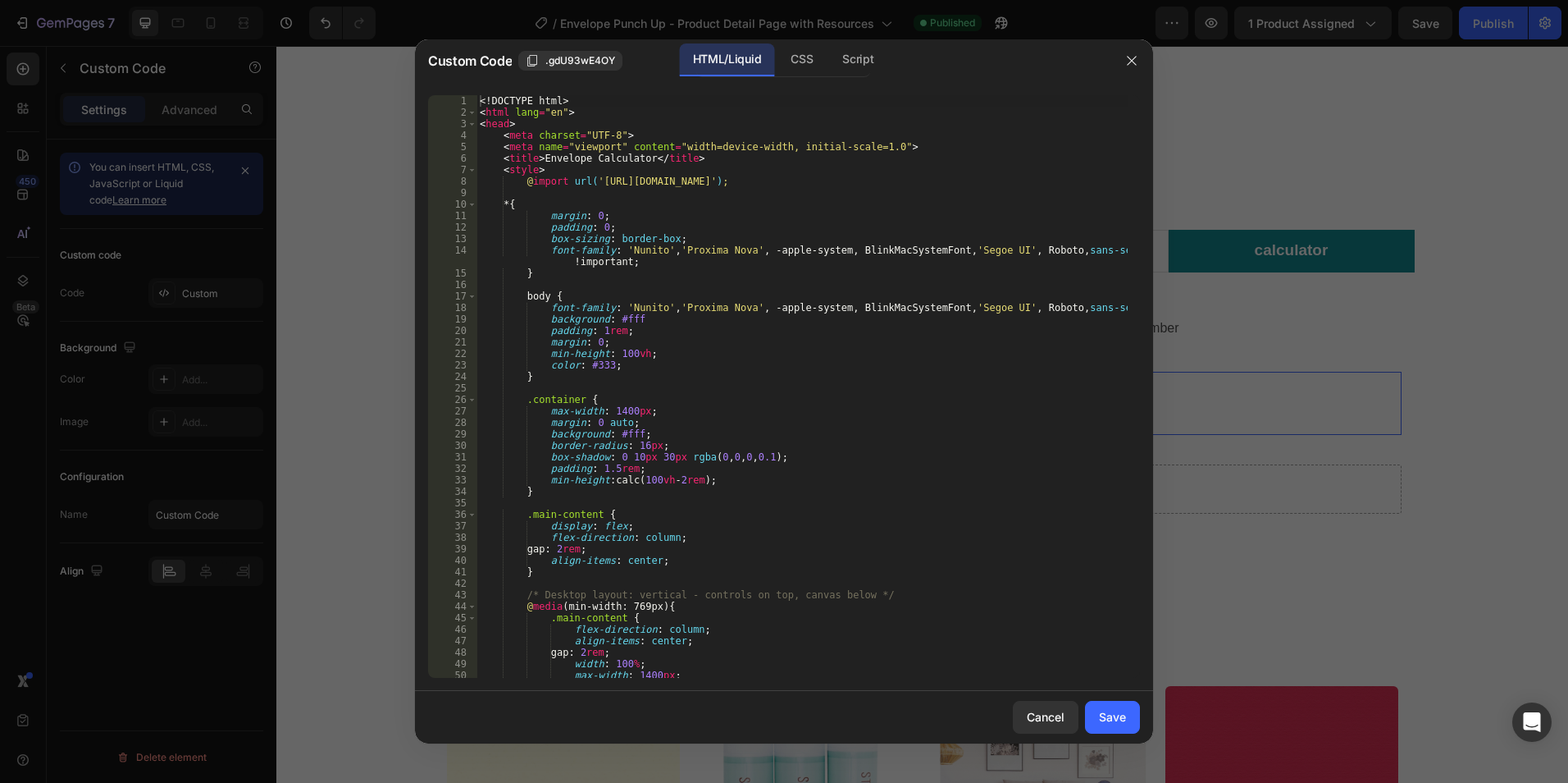
click at [719, 357] on div "<! DOCTYPE html > < html lang = "en" > < head > < meta charset = "UTF-8" > < me…" at bounding box center [802, 397] width 652 height 605
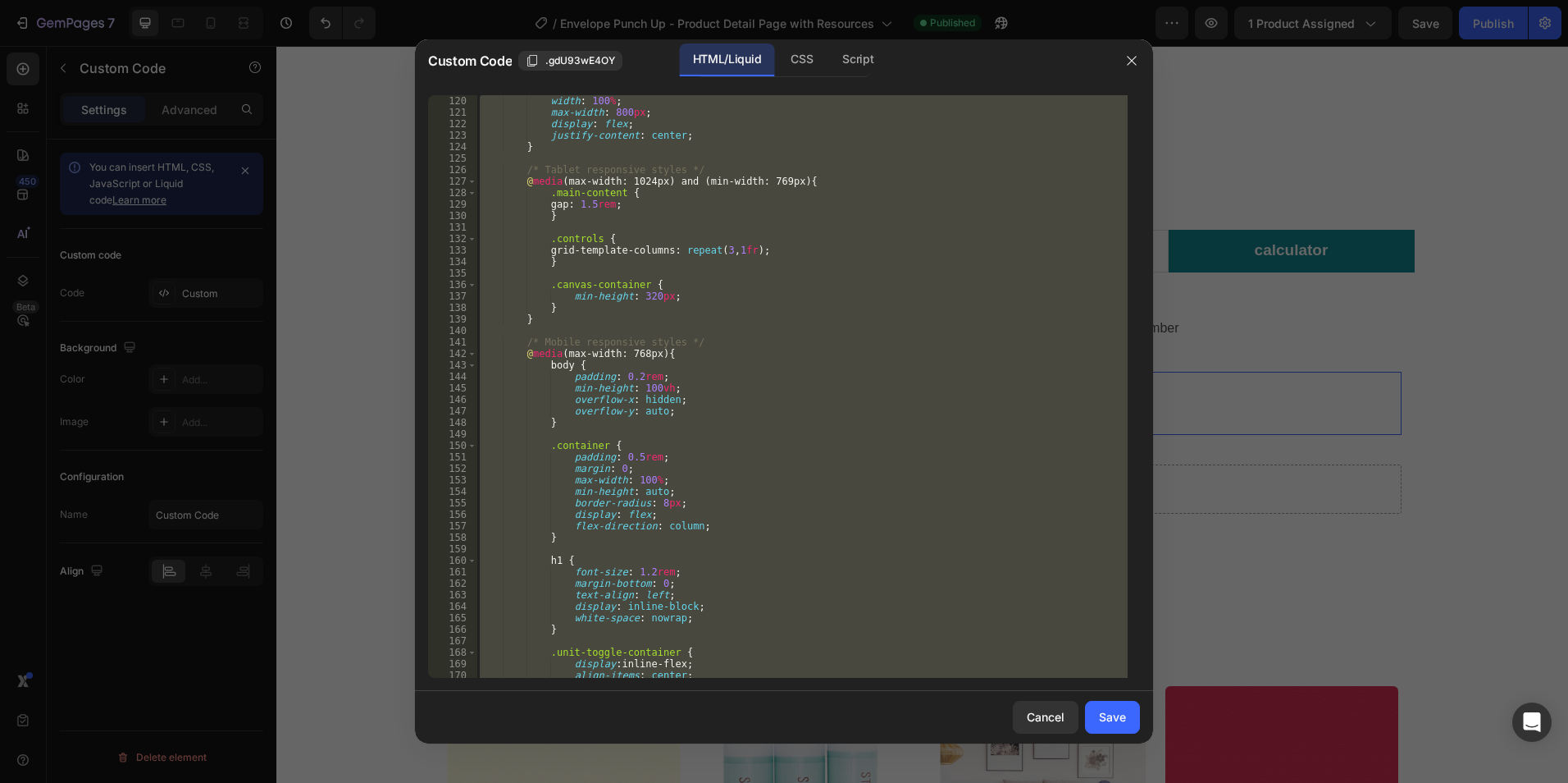
scroll to position [1526, 0]
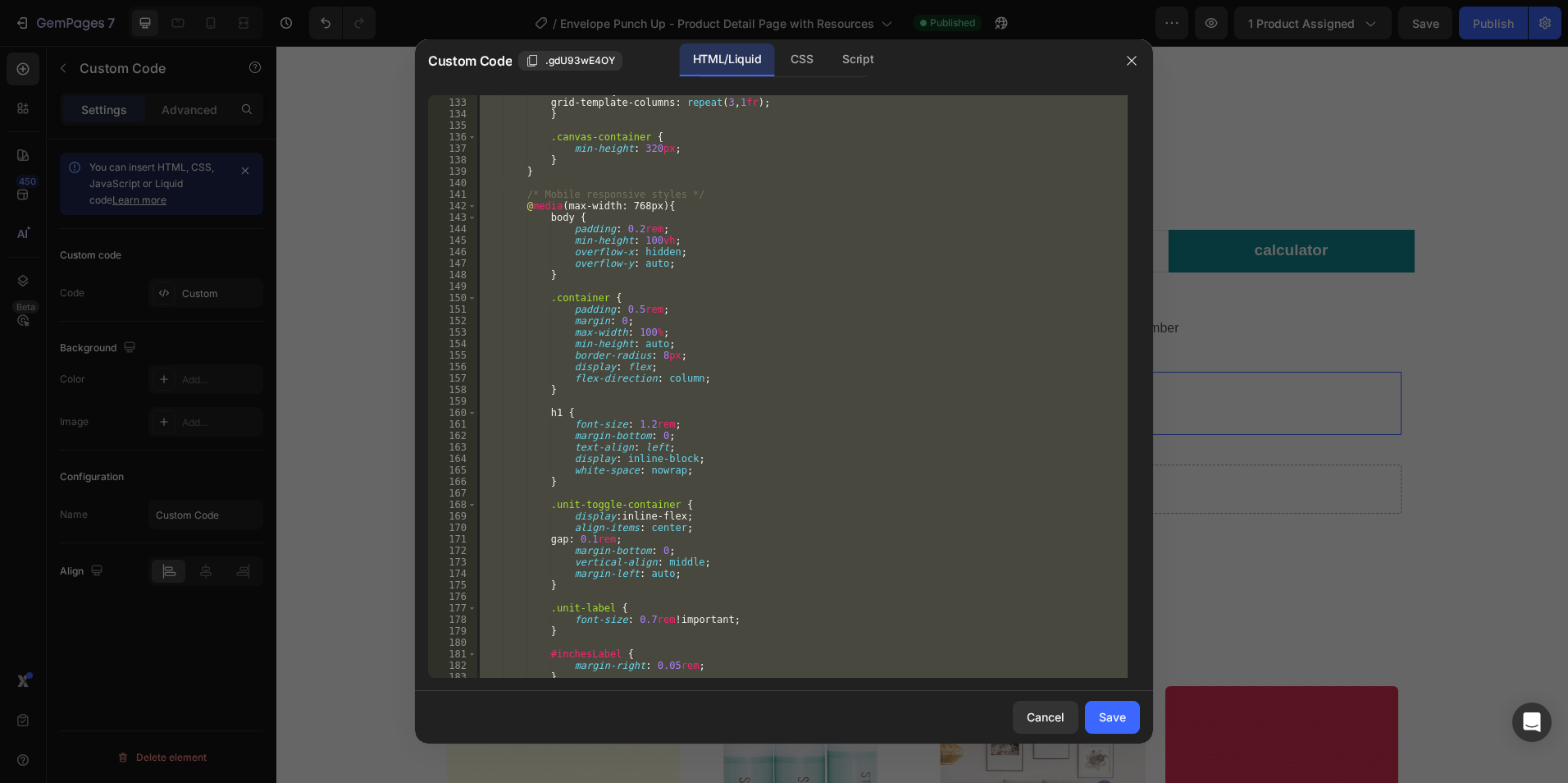
drag, startPoint x: 906, startPoint y: 470, endPoint x: 877, endPoint y: 467, distance: 29.2
click at [906, 470] on div ".controls { grid-template-columns : repeat ( 3 , 1 fr ) ; } .canvas-container {…" at bounding box center [802, 386] width 652 height 583
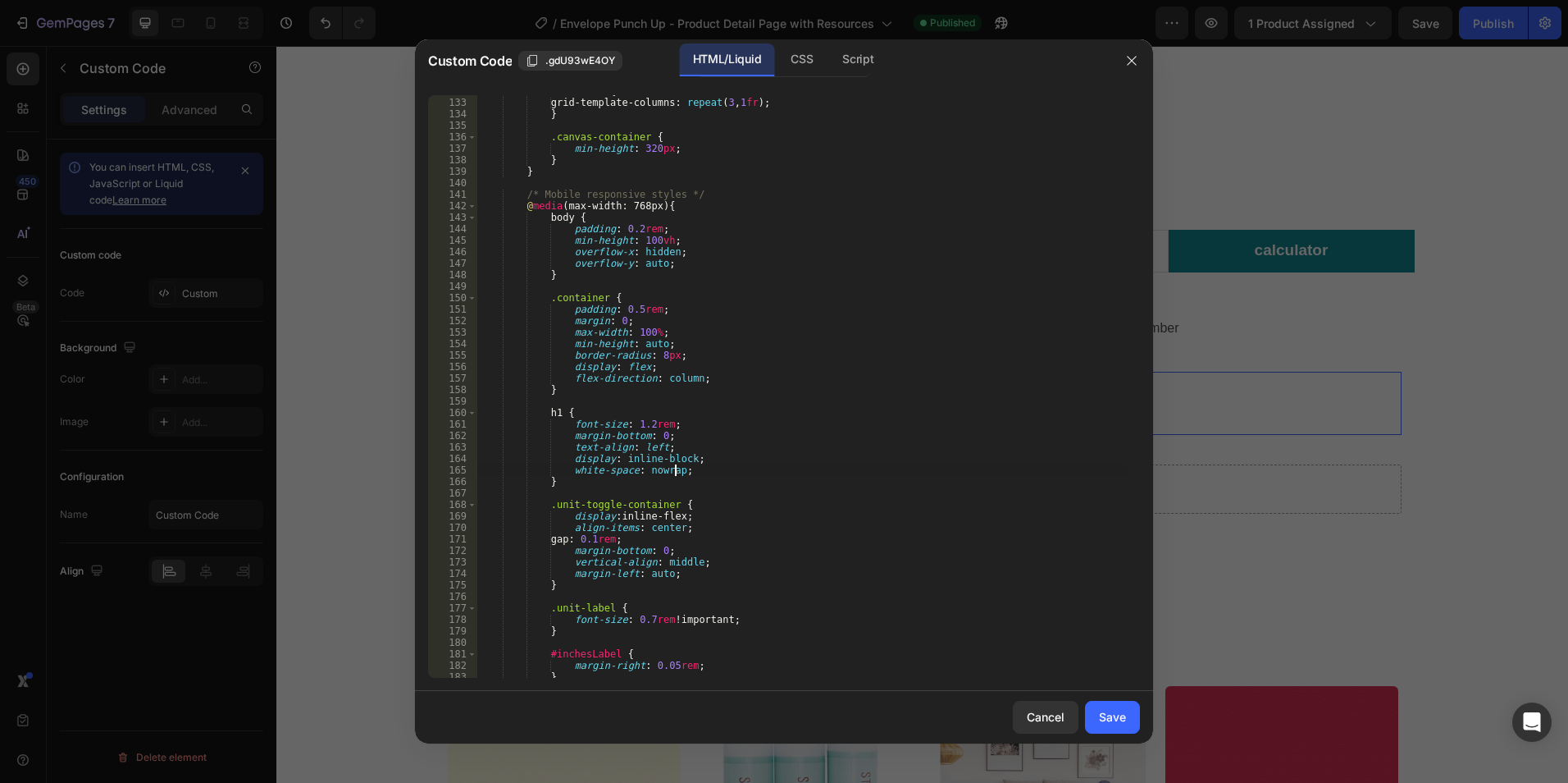
type textarea "</body> </html>"
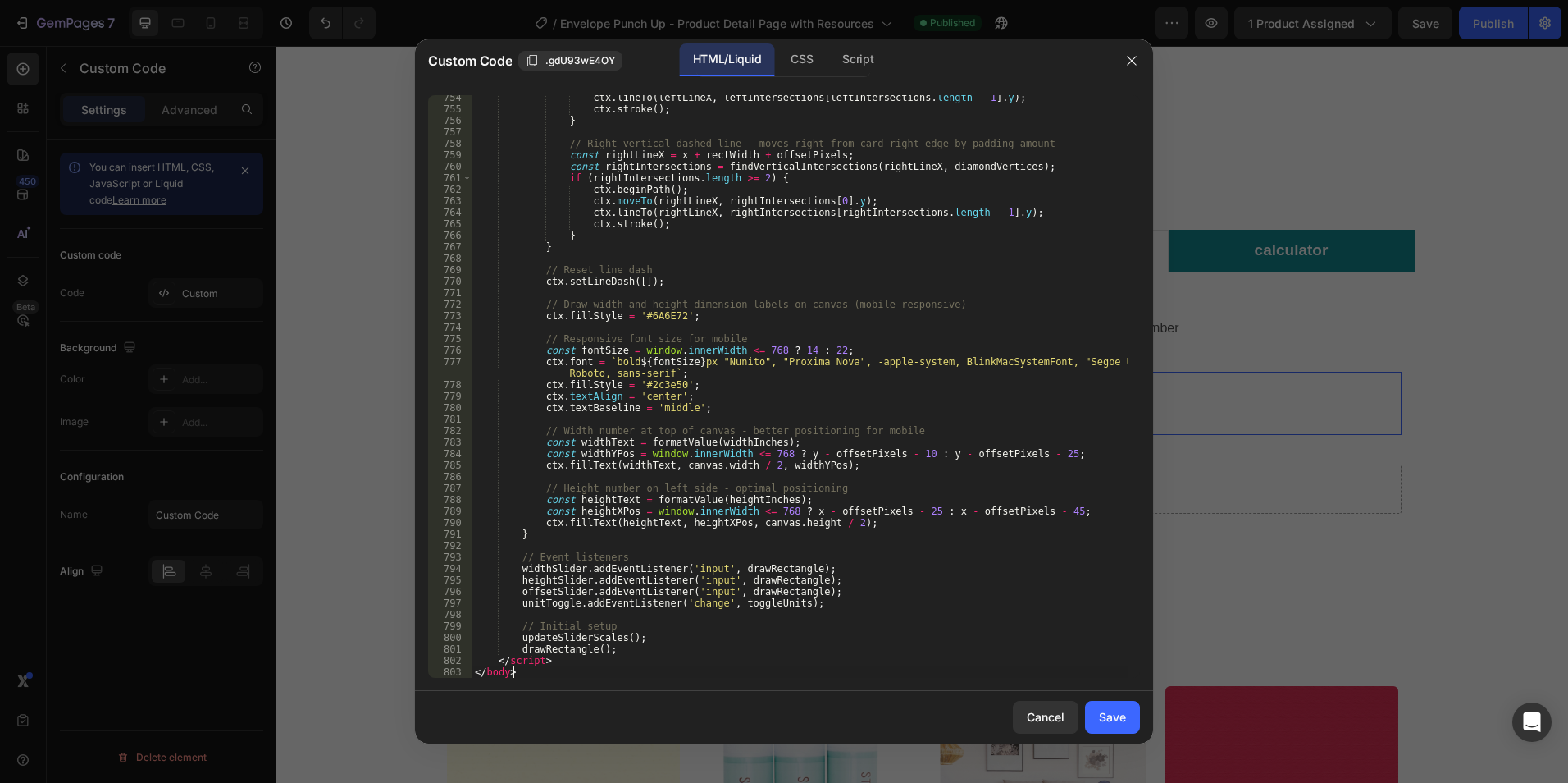
scroll to position [8710, 0]
type textarea "<"
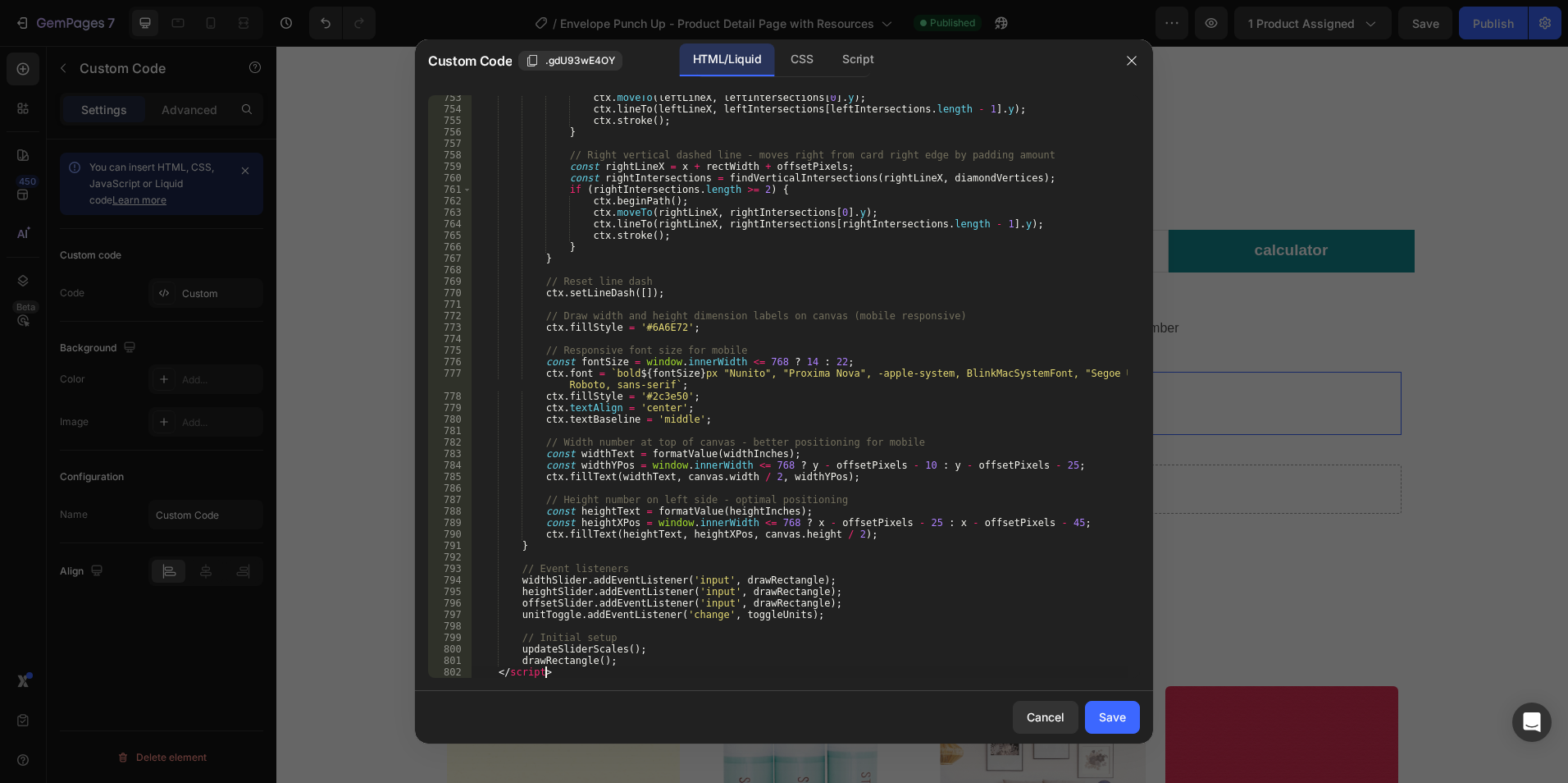
scroll to position [8698, 0]
click at [1111, 713] on div "Save" at bounding box center [1112, 717] width 27 height 17
type textarea "drawRectangle(); </script>"
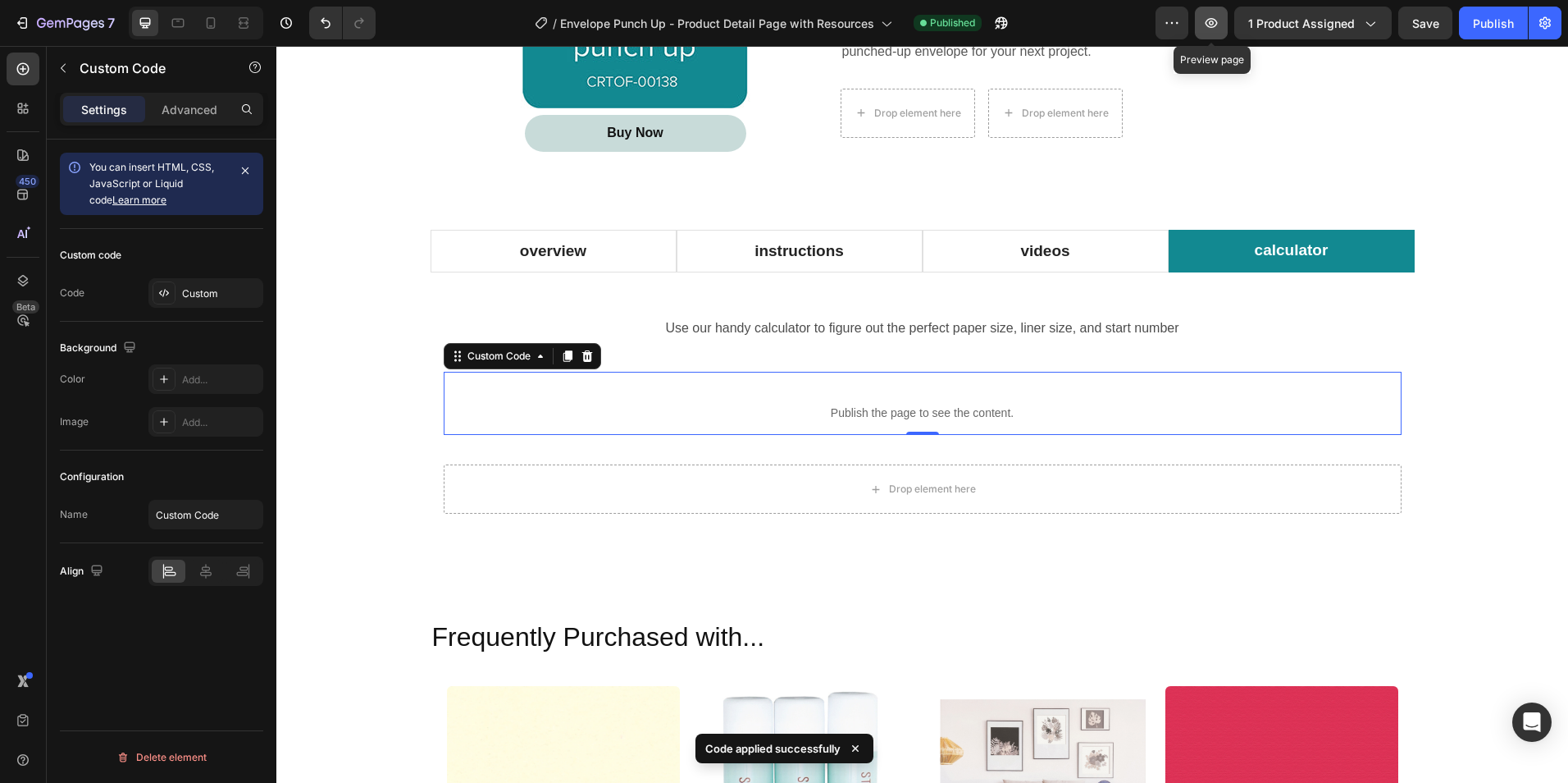
click at [1218, 16] on icon "button" at bounding box center [1211, 22] width 16 height 16
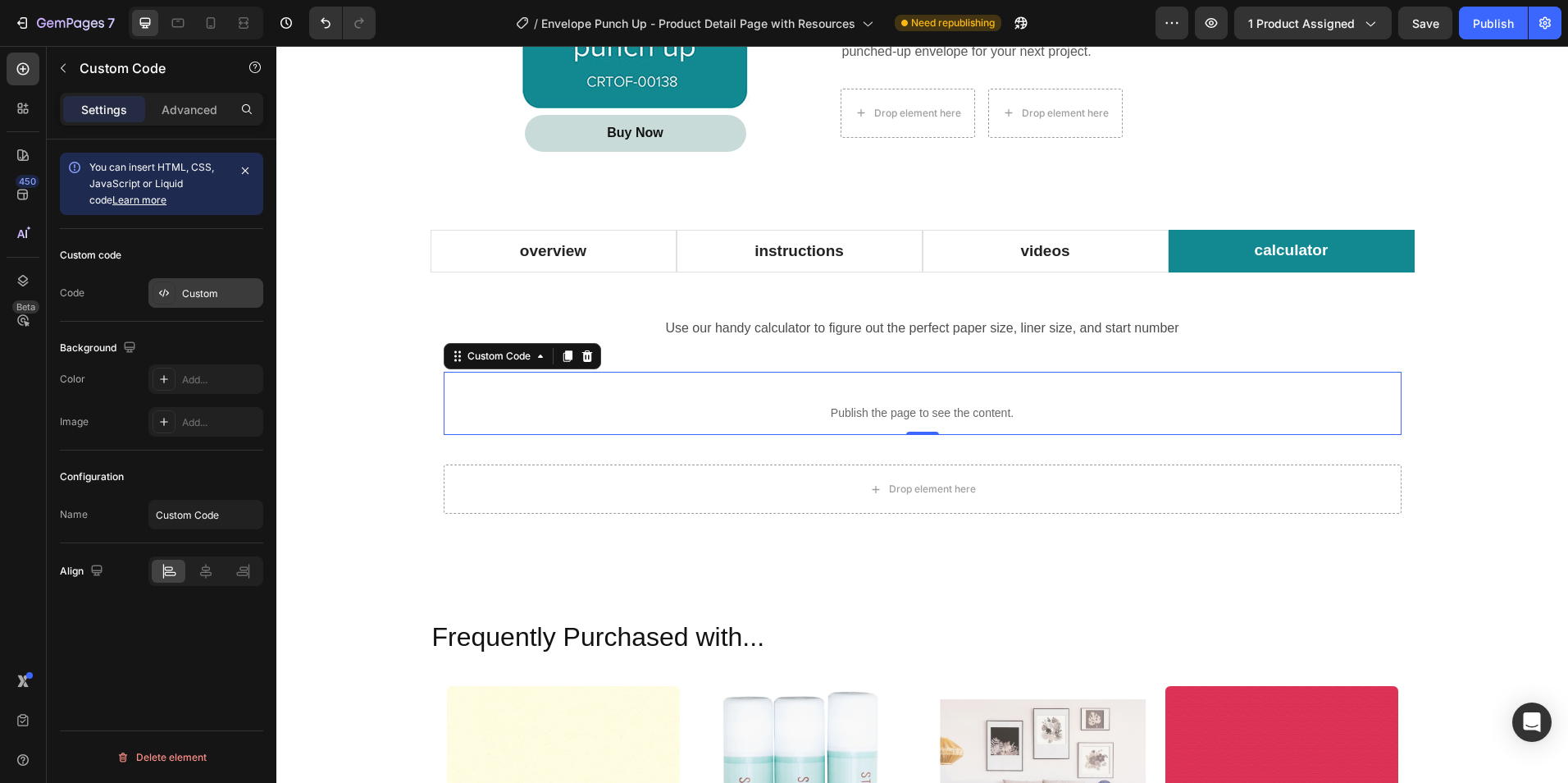
click at [222, 294] on div "Custom" at bounding box center [220, 294] width 77 height 15
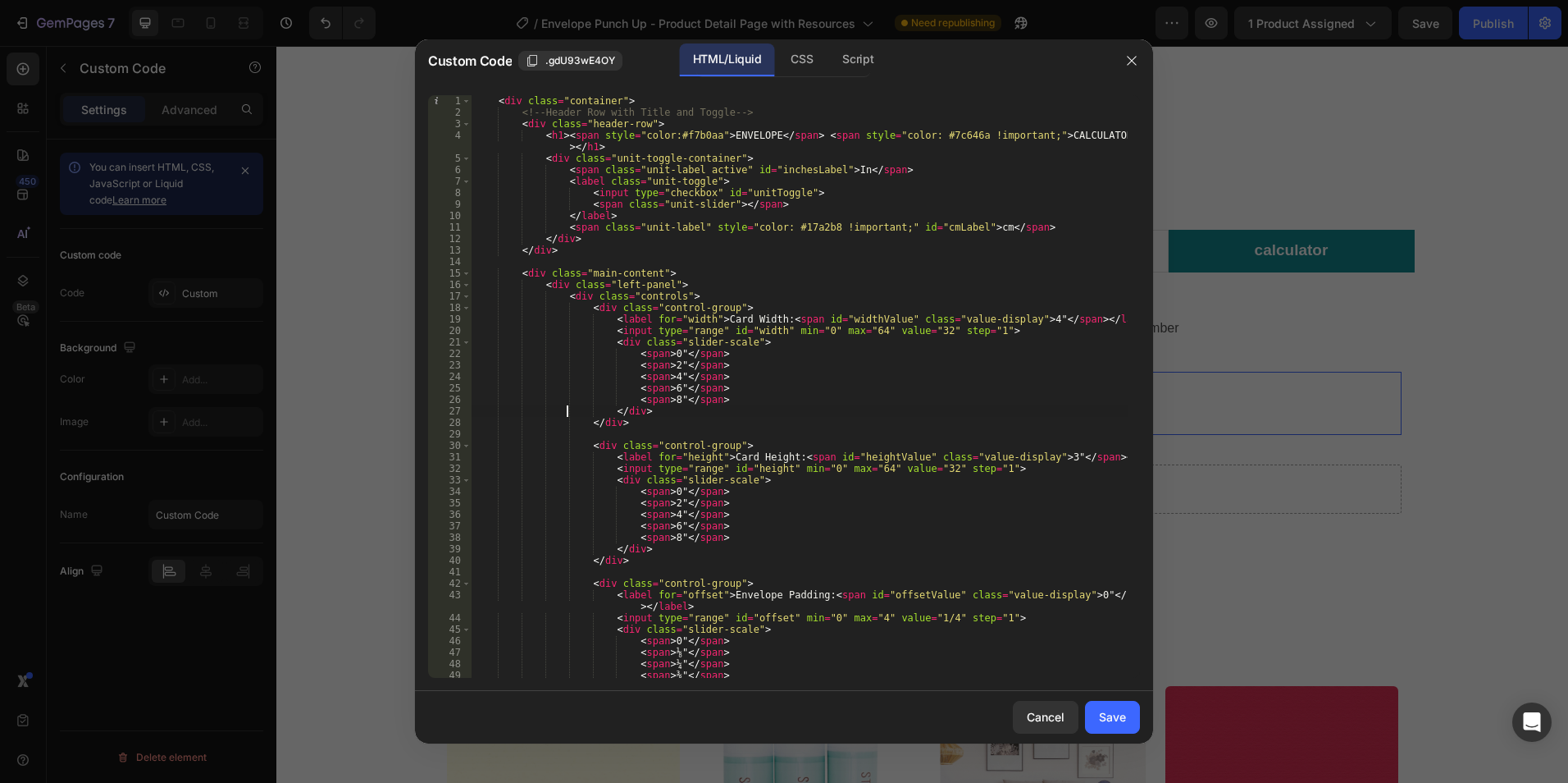
click at [564, 408] on div "< div class = "container" > <!-- Header Row with Title and Toggle --> < div cla…" at bounding box center [799, 397] width 656 height 605
type textarea "drawRectangle(); </script>"
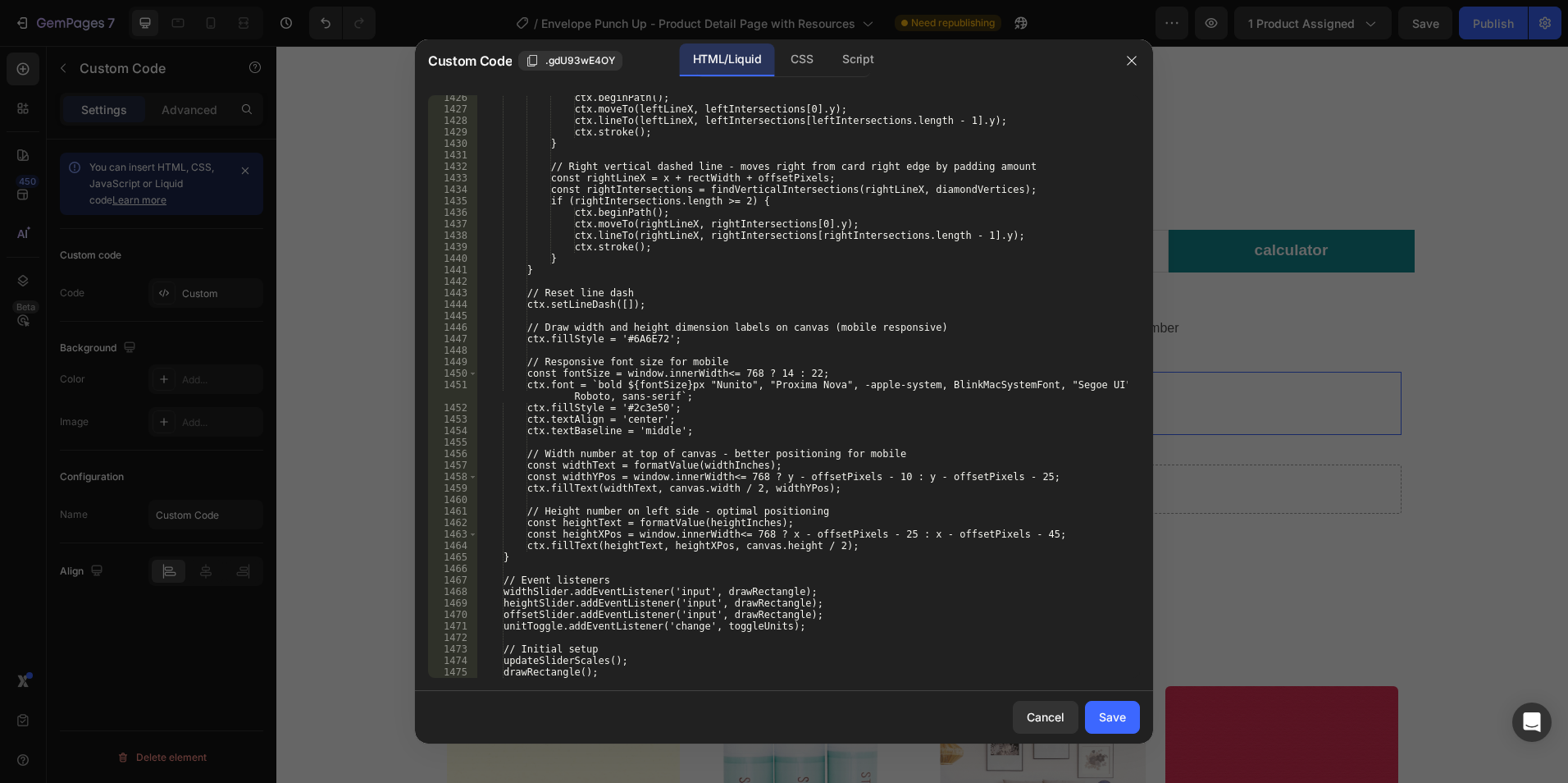
scroll to position [16497, 0]
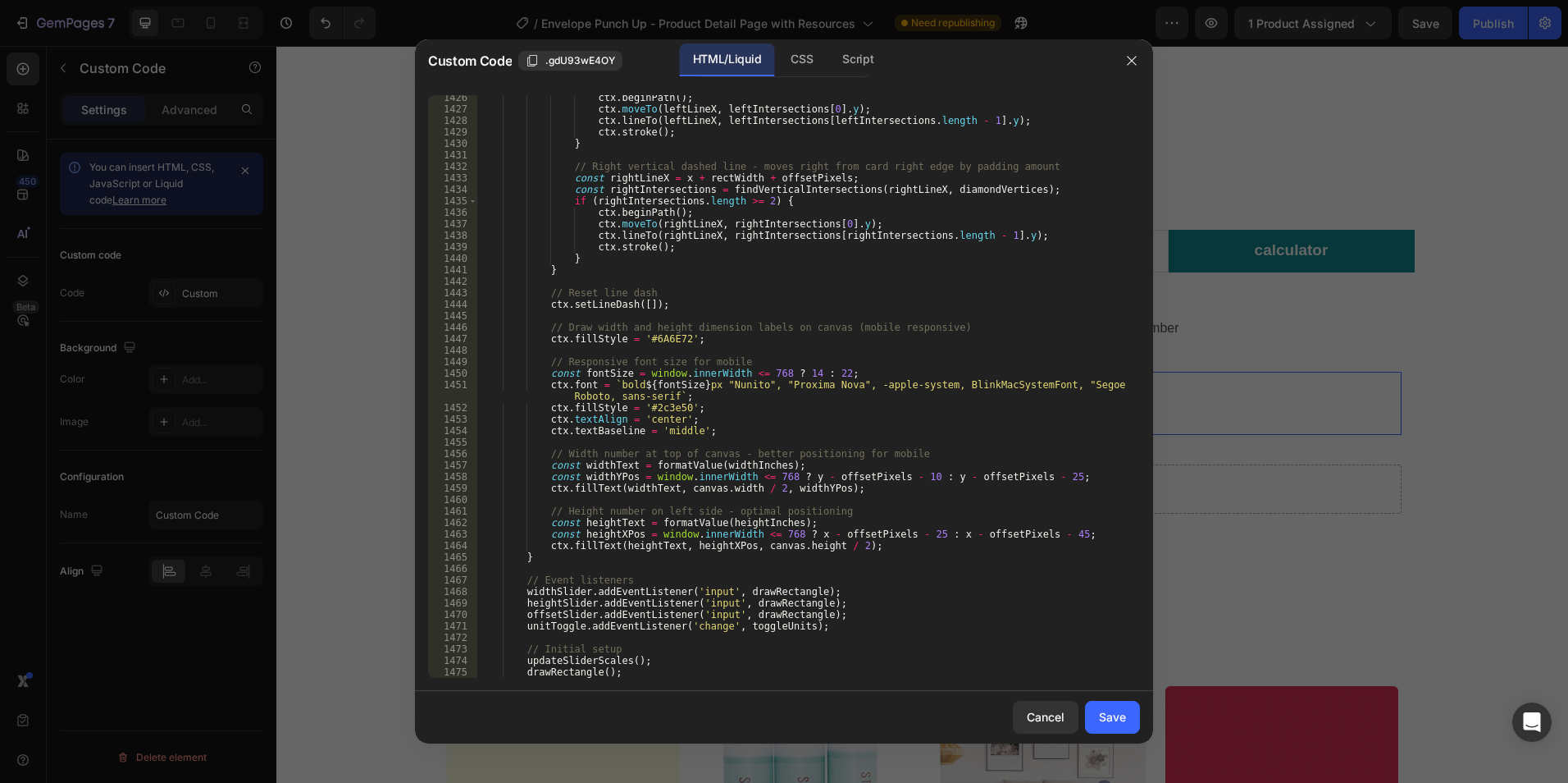
click at [1107, 719] on div "Save" at bounding box center [1112, 717] width 27 height 17
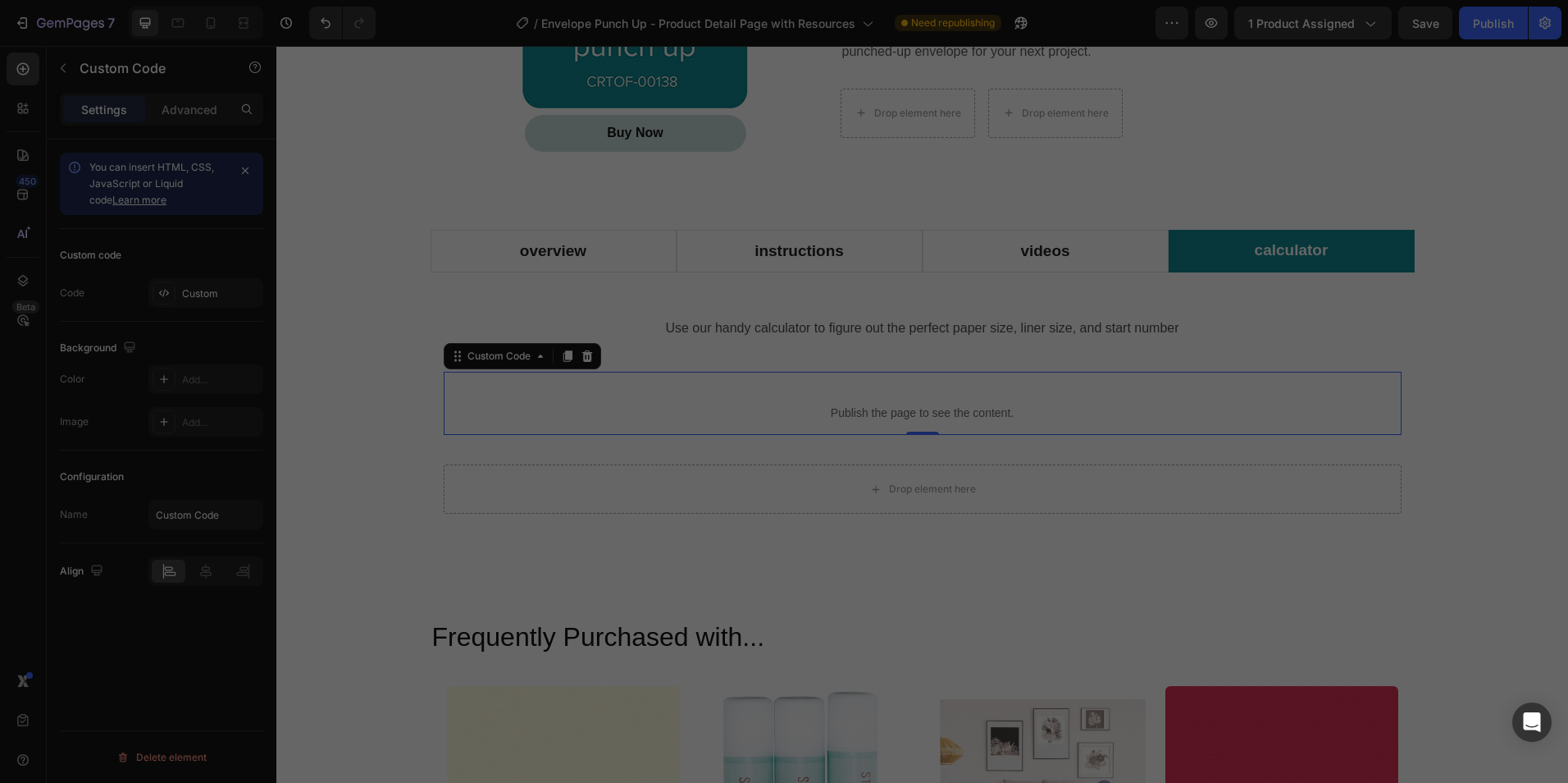
type textarea "</html>"
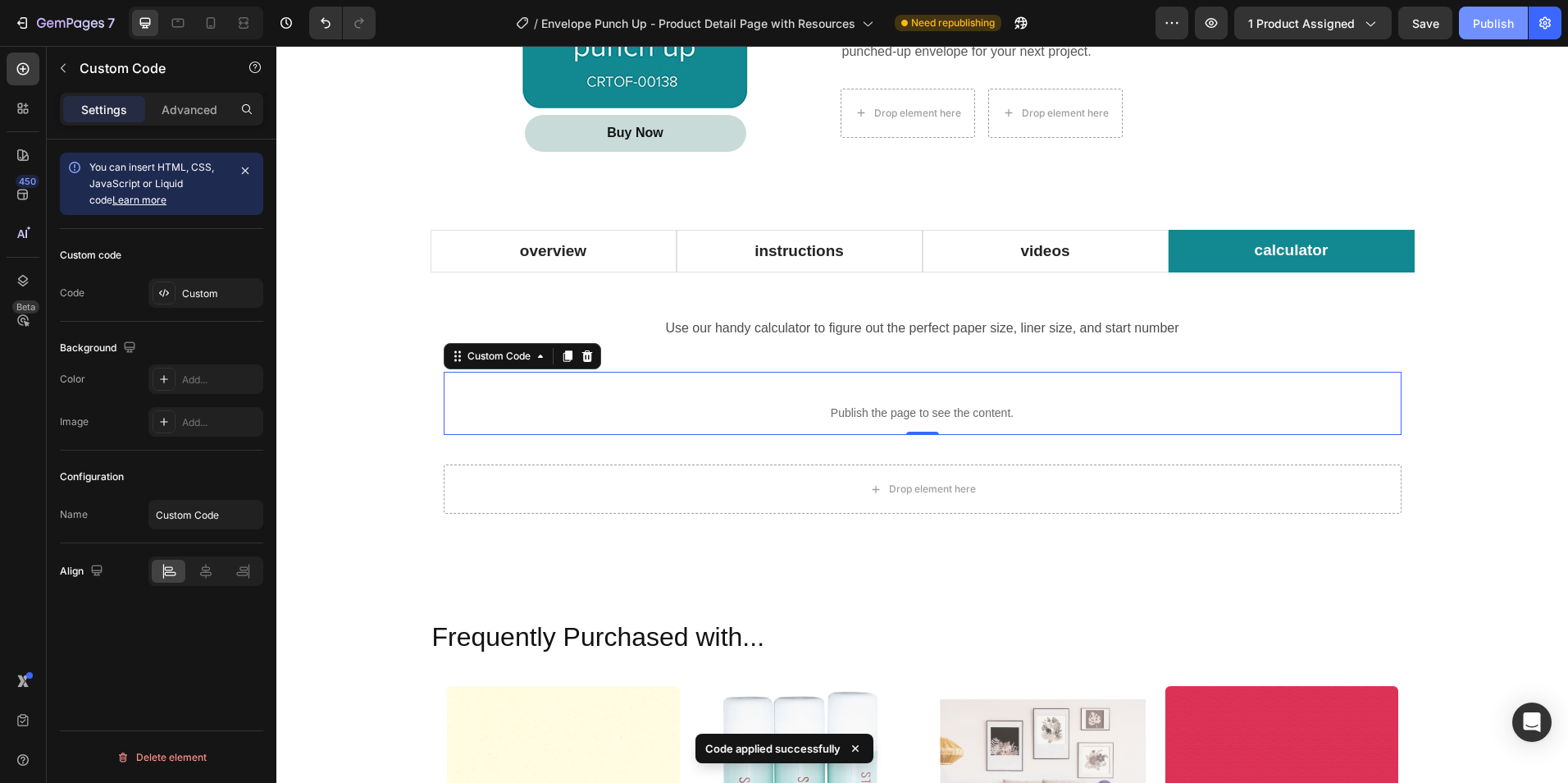
click at [1500, 28] on div "Publish" at bounding box center [1494, 23] width 41 height 17
click at [1212, 22] on icon "button" at bounding box center [1212, 22] width 12 height 9
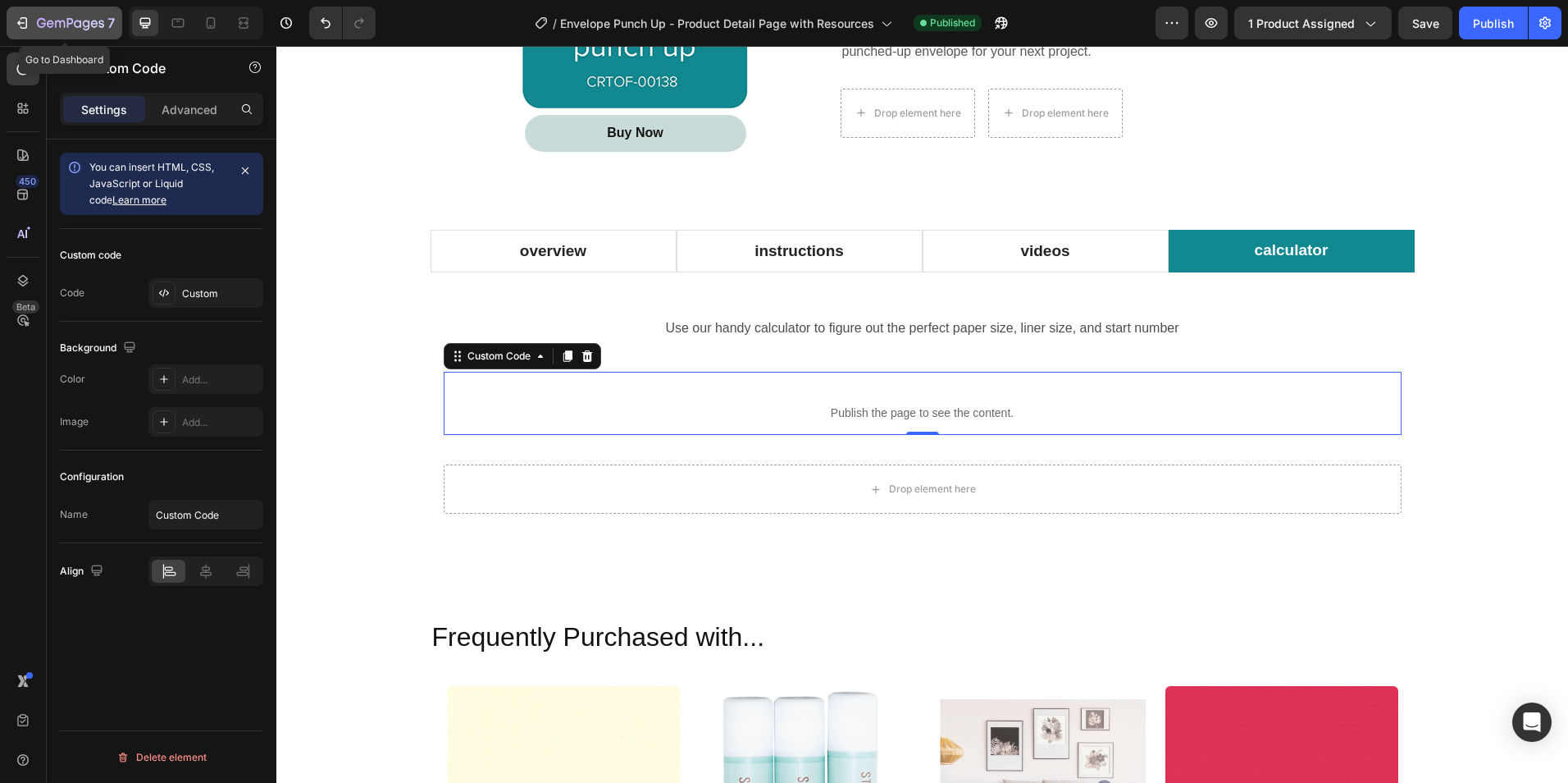
click at [44, 19] on icon "button" at bounding box center [71, 24] width 67 height 14
